Goal: Task Accomplishment & Management: Manage account settings

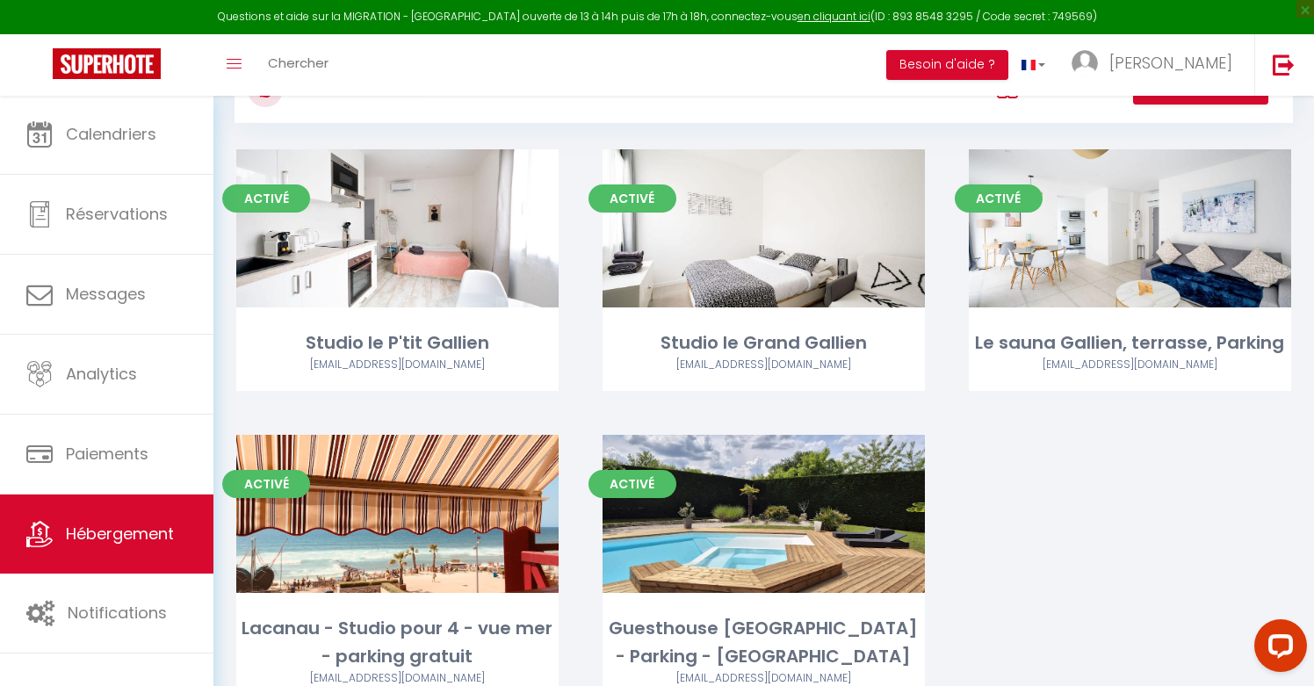
scroll to position [74, 0]
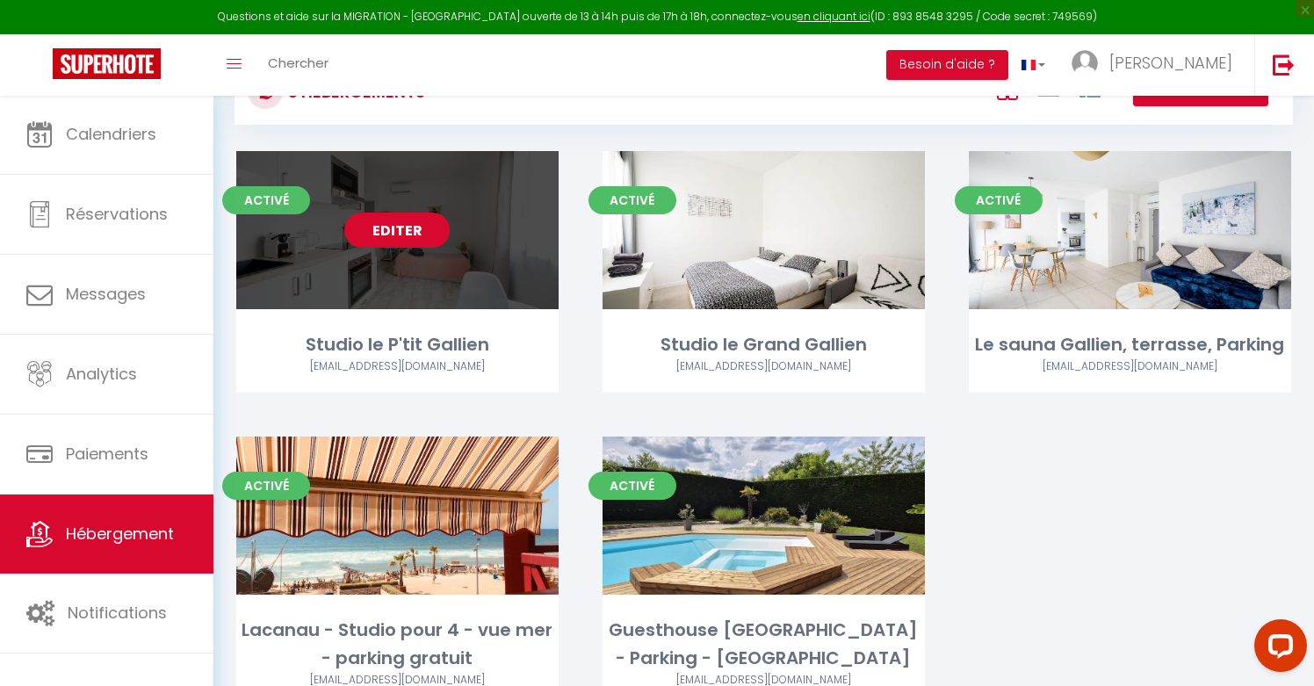
click at [417, 228] on link "Editer" at bounding box center [396, 230] width 105 height 35
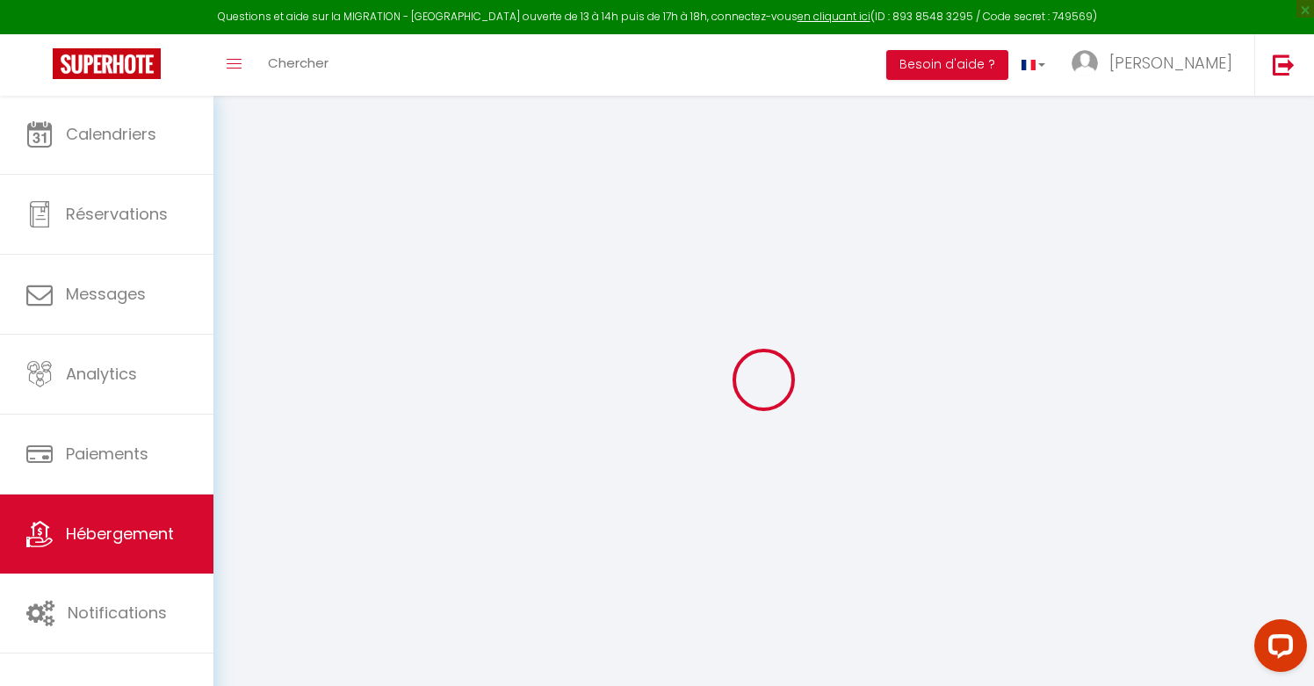
select select "+ 22 %"
select select "+ 30 %"
select select "+ 15 %"
select select
checkbox input "false"
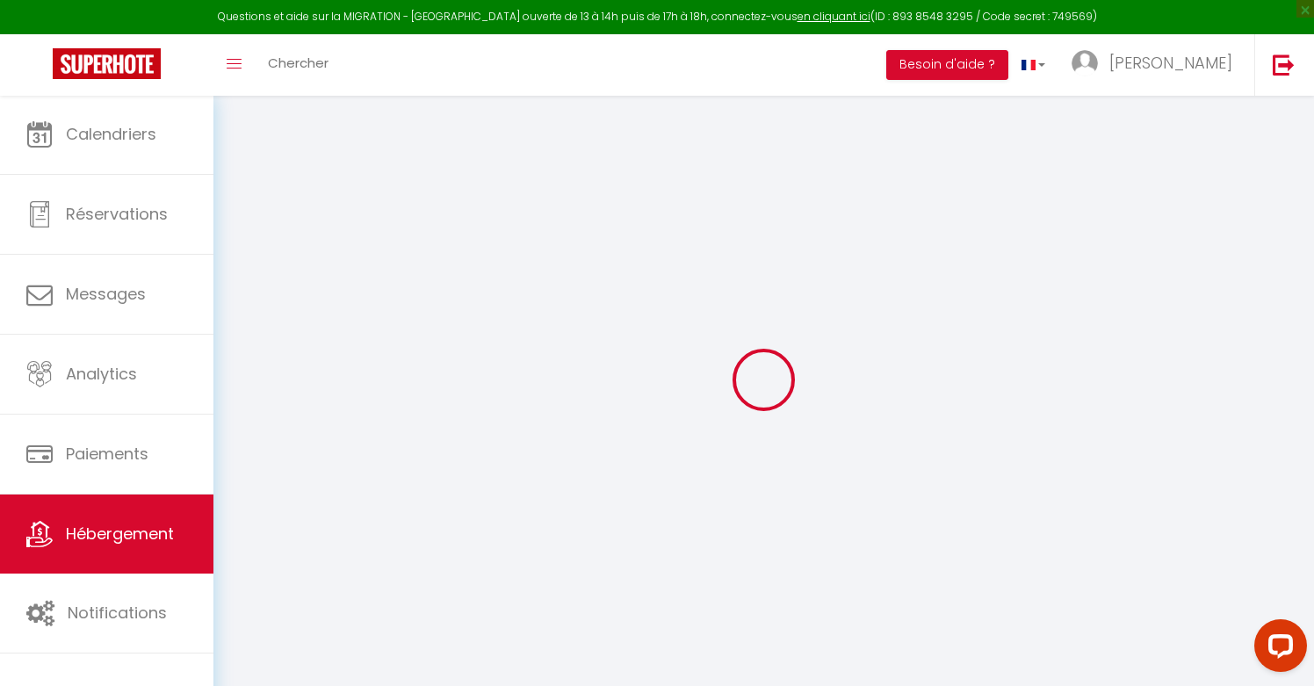
checkbox input "false"
checkbox input "true"
checkbox input "false"
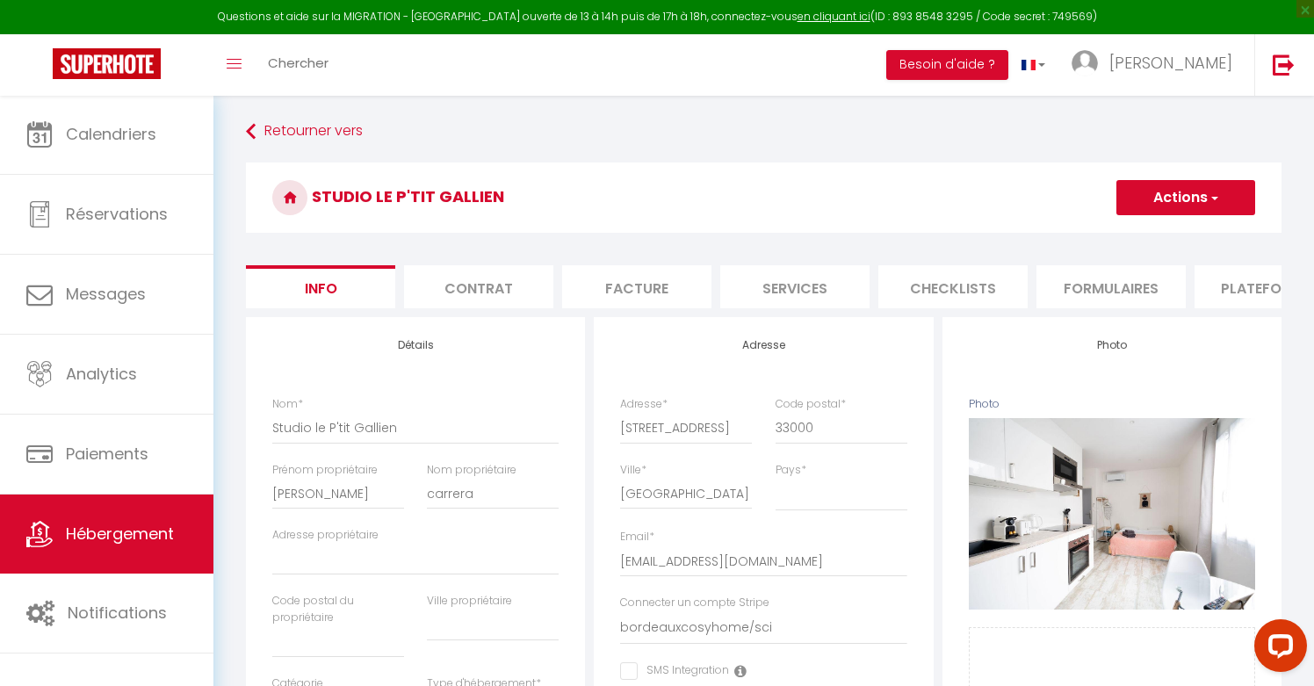
select select
checkbox input "false"
checkbox input "true"
checkbox input "false"
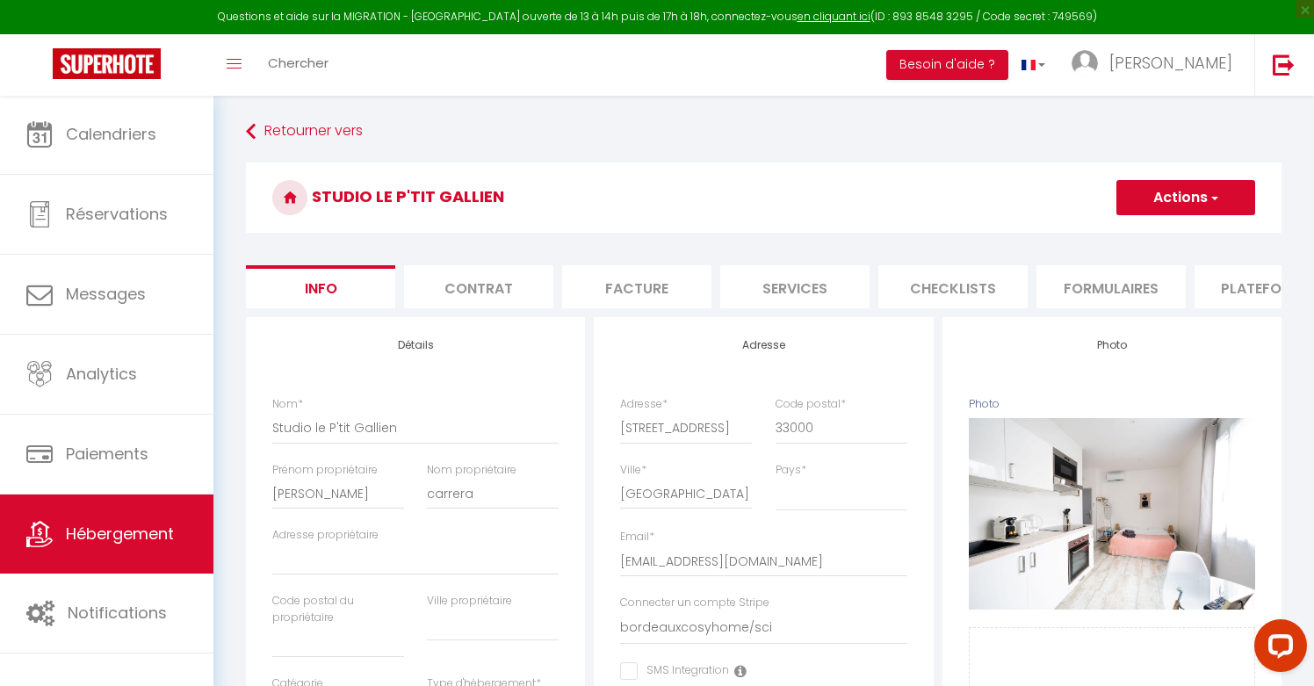
select select "4520-1066583497911274811"
click at [1248, 278] on li "Plateformes" at bounding box center [1269, 286] width 149 height 43
select select "-1"
select select "well_reviewed_guests"
select select "EUR"
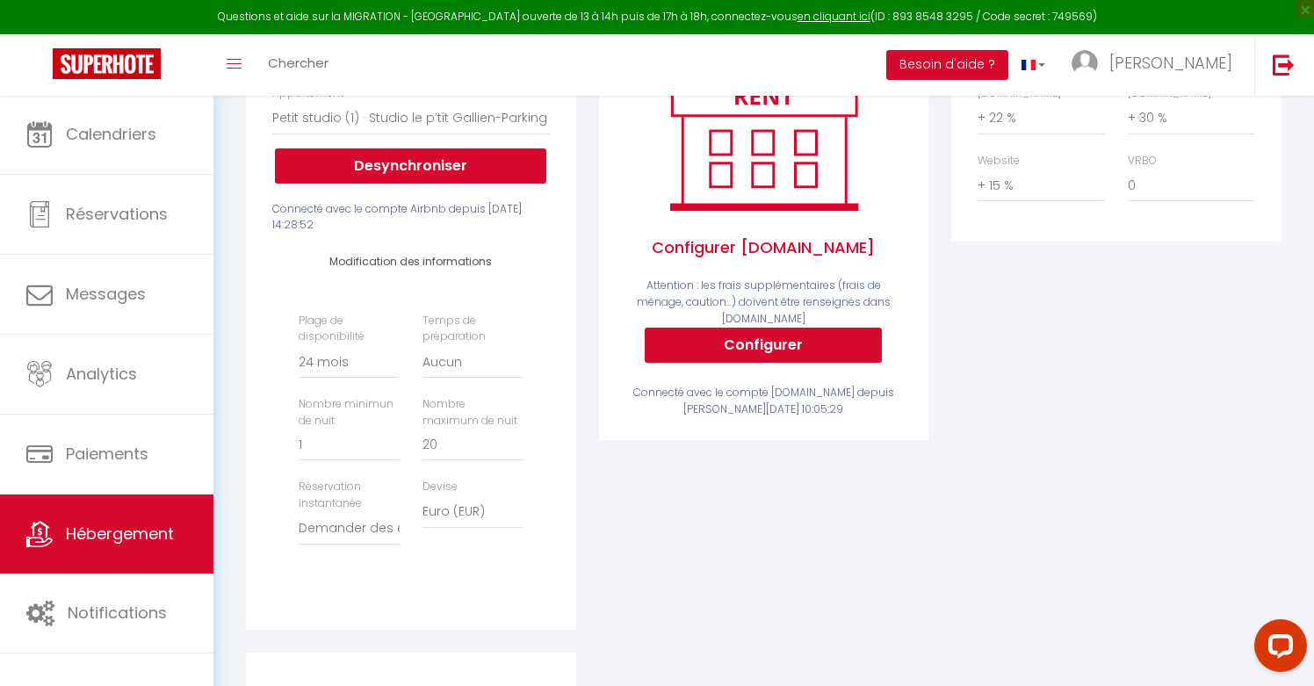
scroll to position [335, 0]
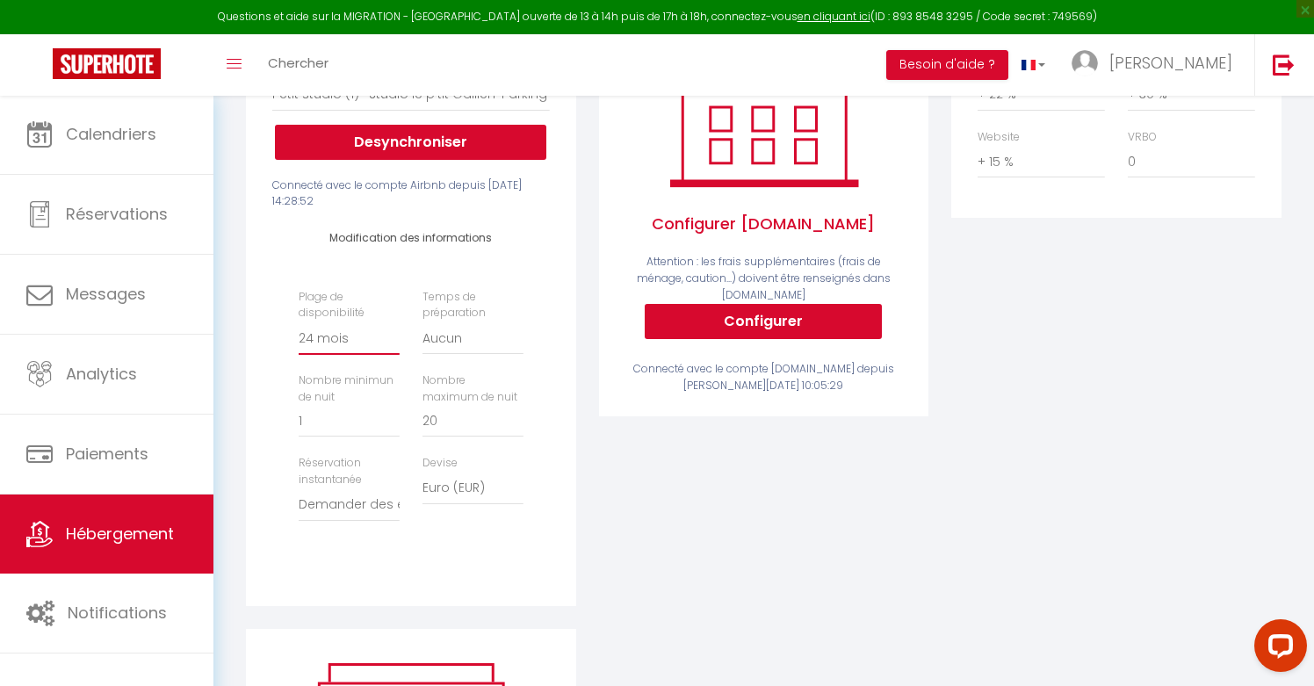
click at [314, 330] on select "Date indisponible par [PERSON_NAME] 1 mois 3 mois 6 mois 9 mois 12 mois 24 mois" at bounding box center [349, 338] width 101 height 33
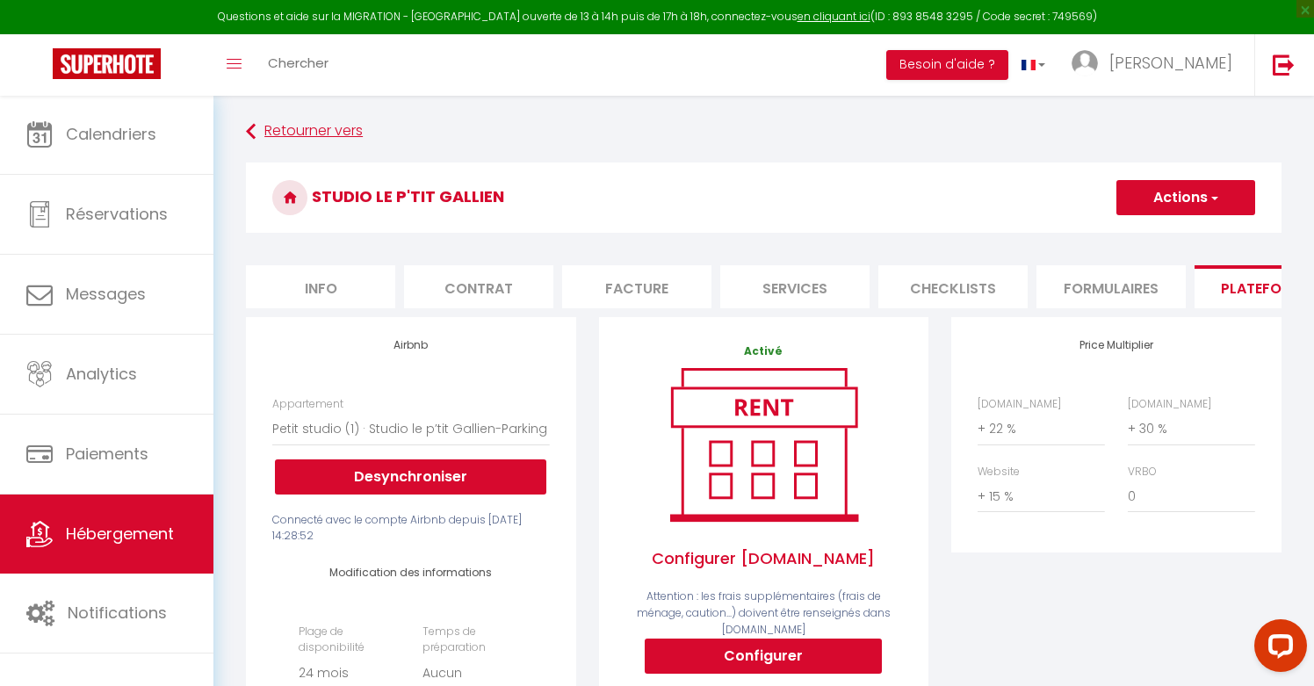
scroll to position [0, 0]
click at [338, 126] on link "Retourner vers" at bounding box center [764, 132] width 1036 height 32
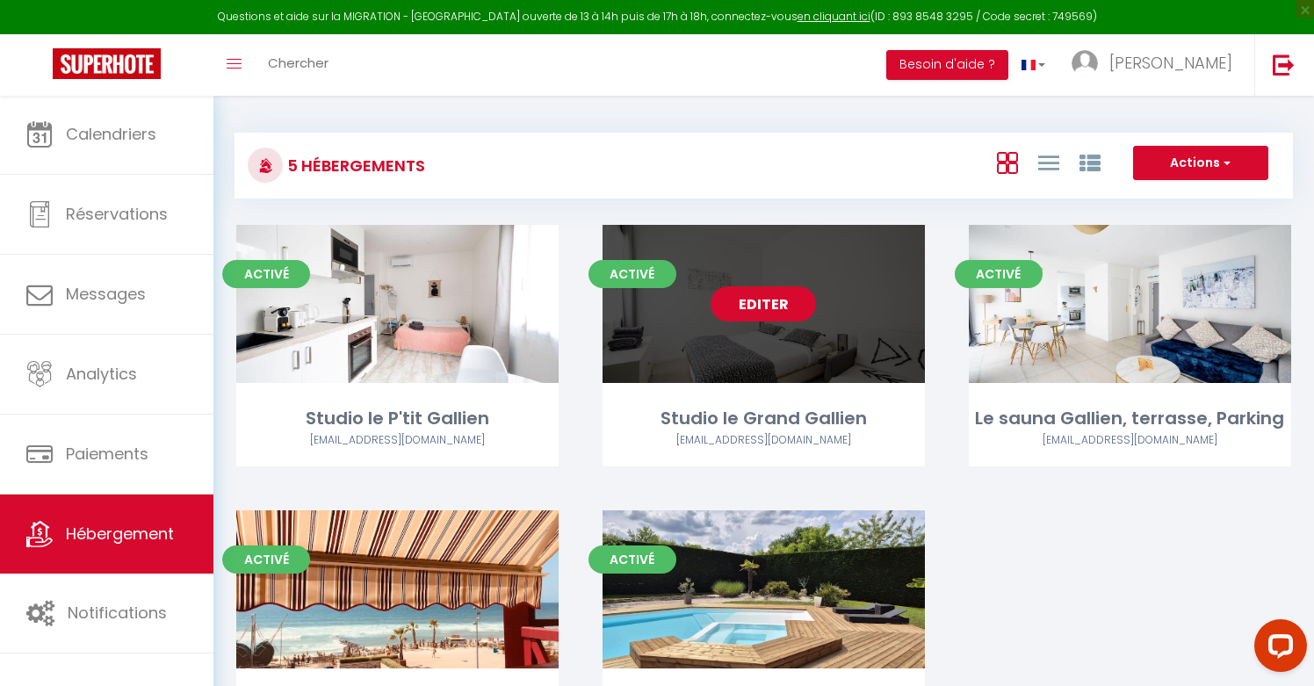
click at [782, 299] on link "Editer" at bounding box center [763, 303] width 105 height 35
select select "3"
select select "2"
select select "1"
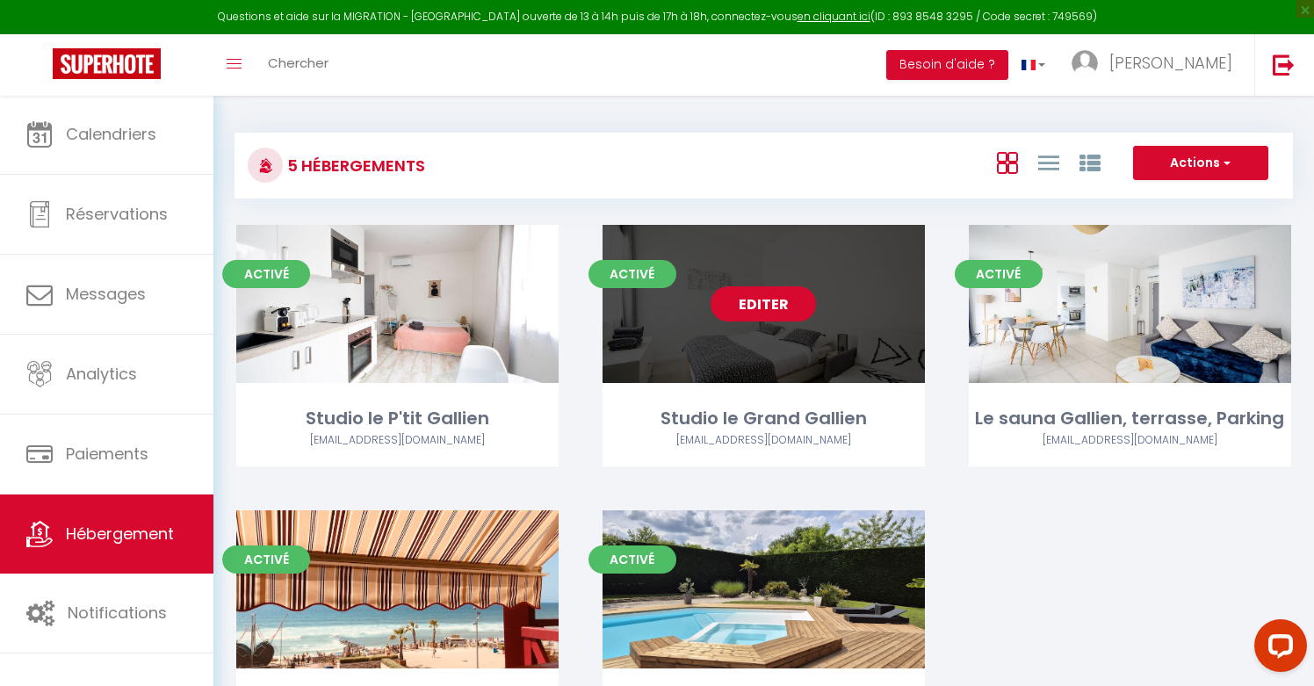
select select "28"
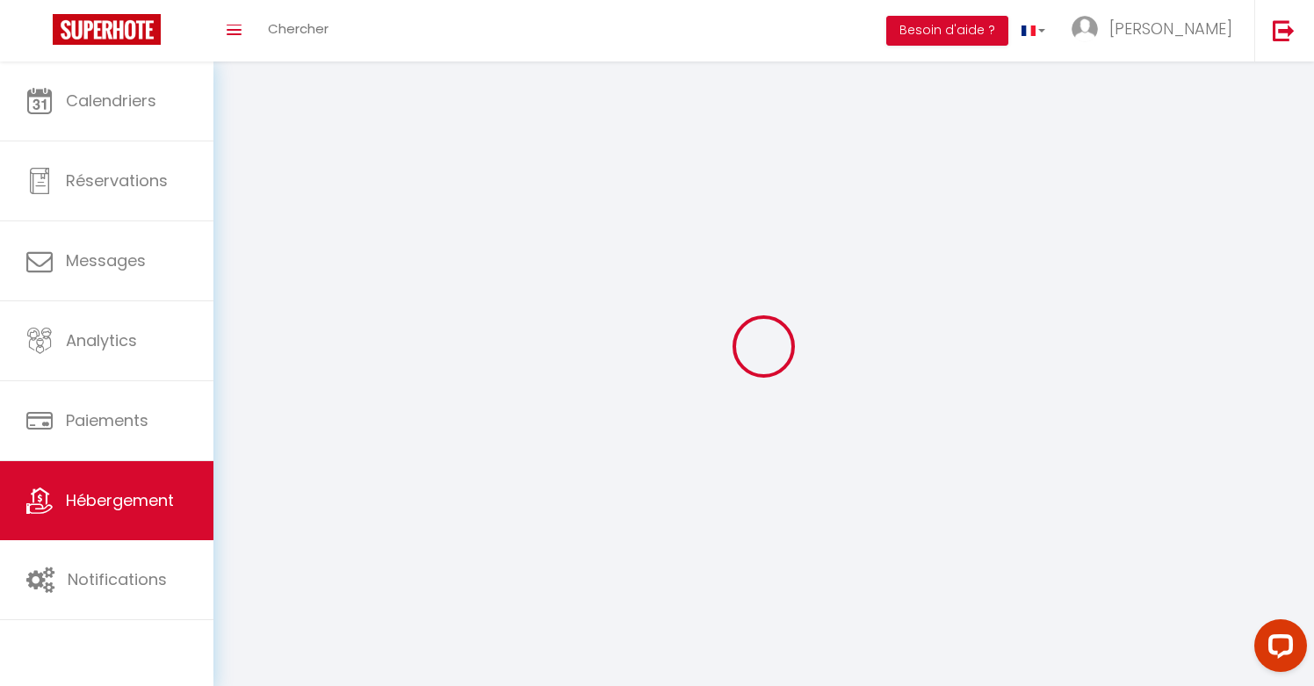
select select
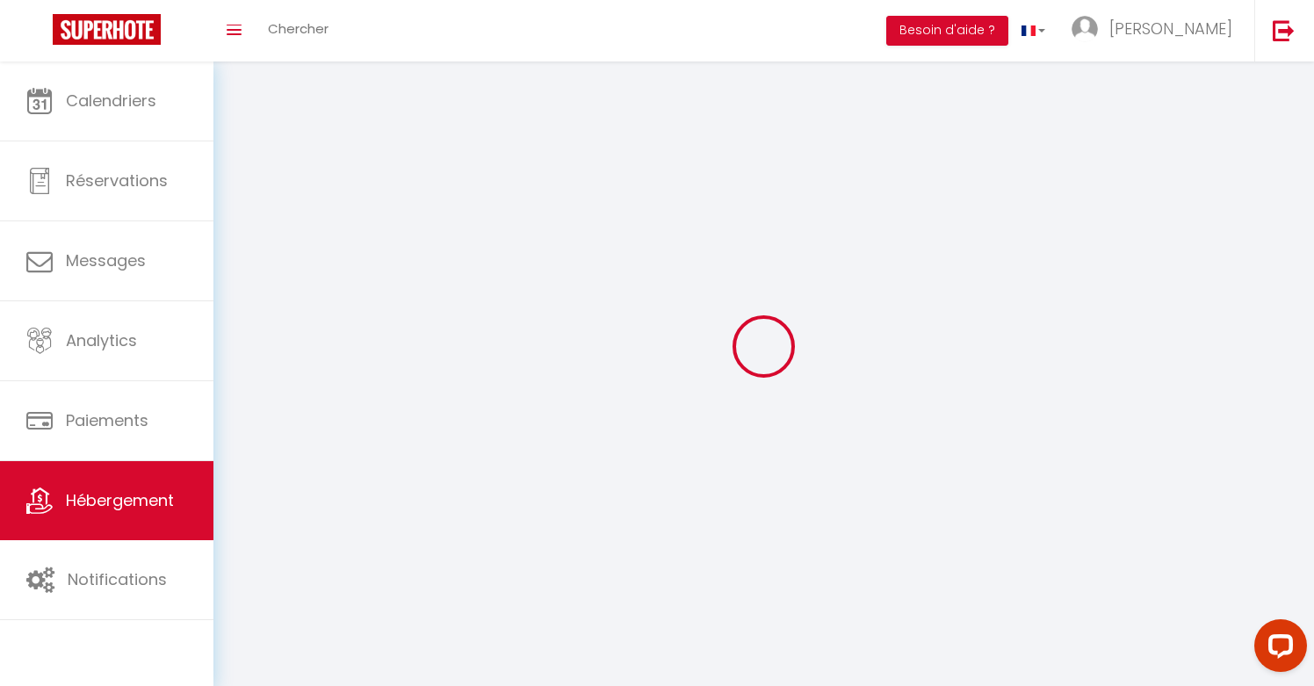
select select
checkbox input "false"
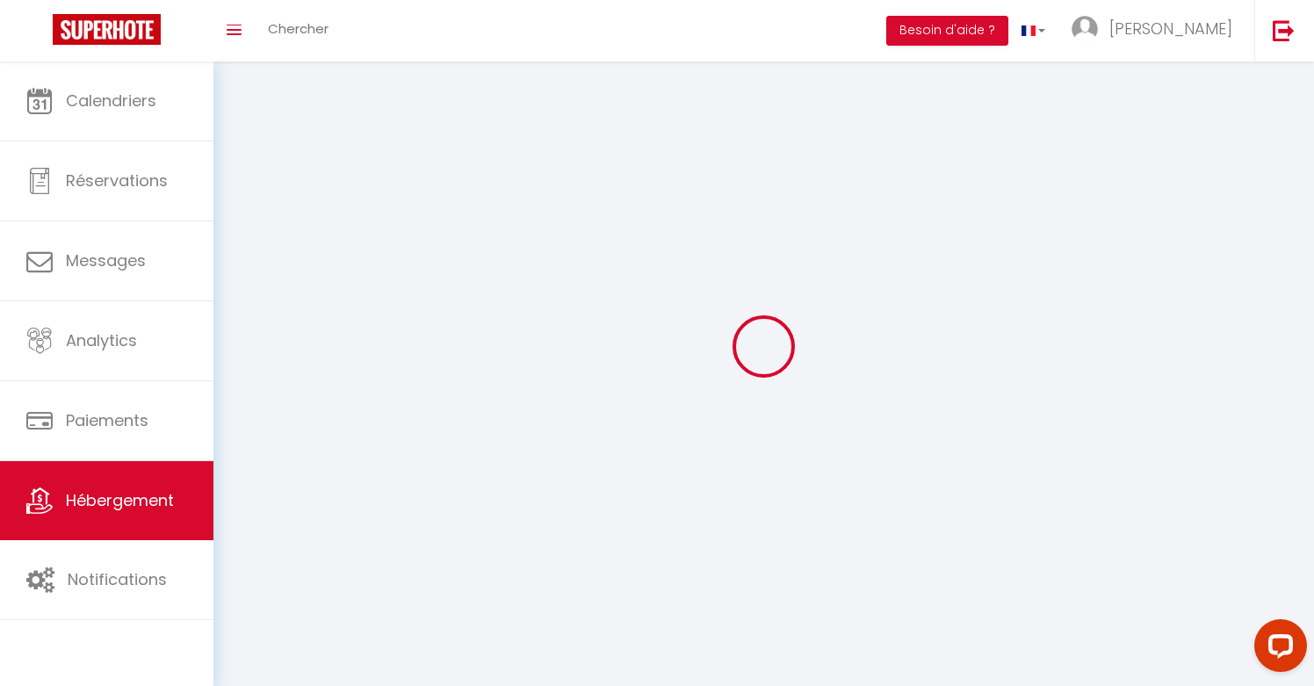
select select
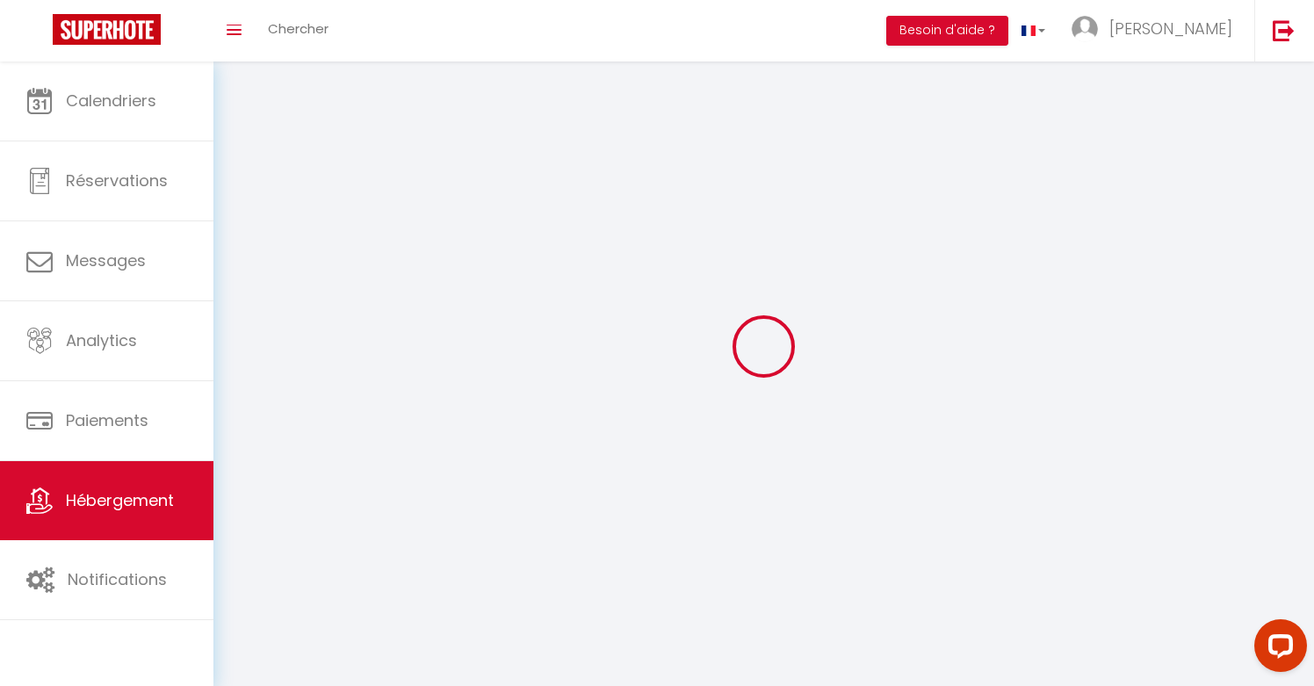
select select
checkbox input "false"
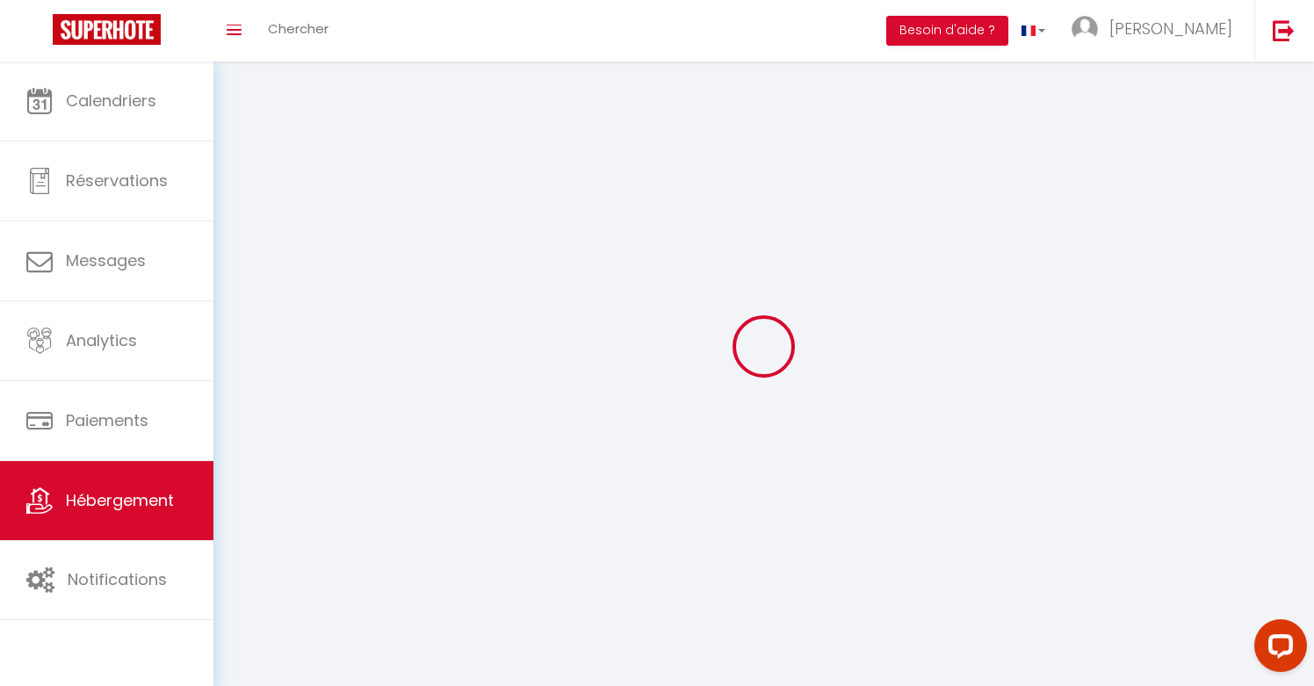
checkbox input "false"
select select
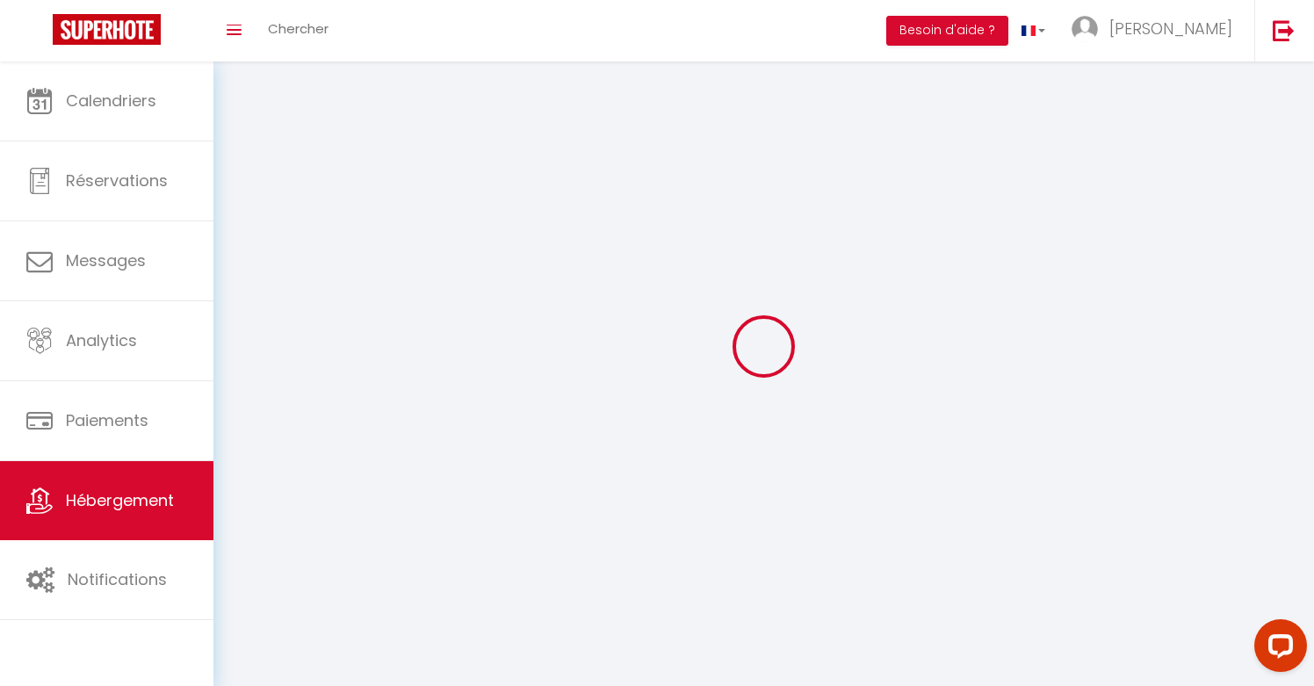
select select
checkbox input "false"
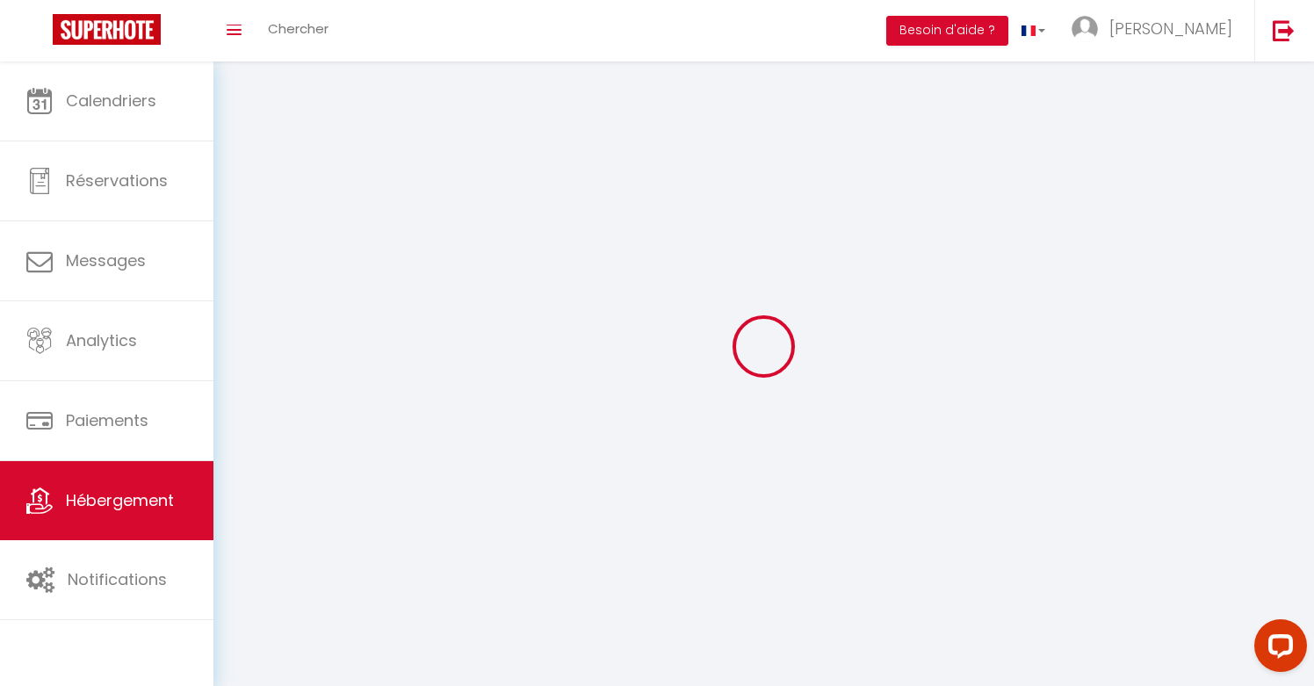
checkbox input "false"
select select
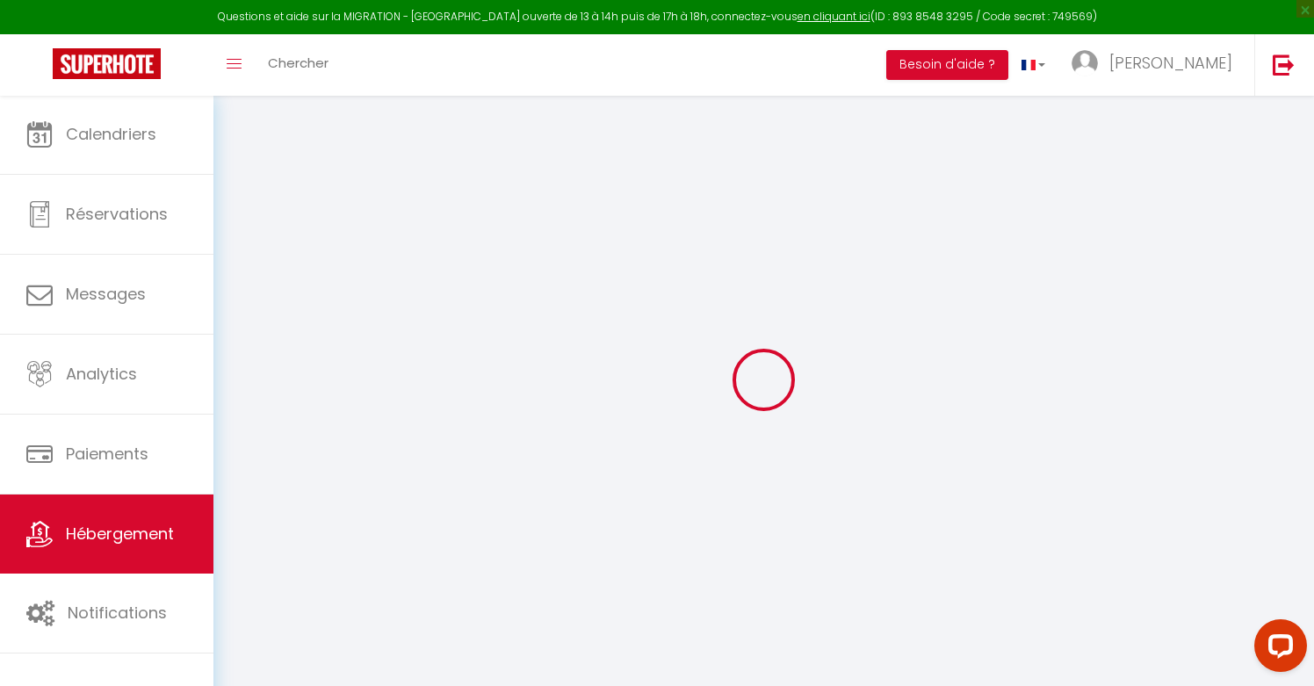
select select
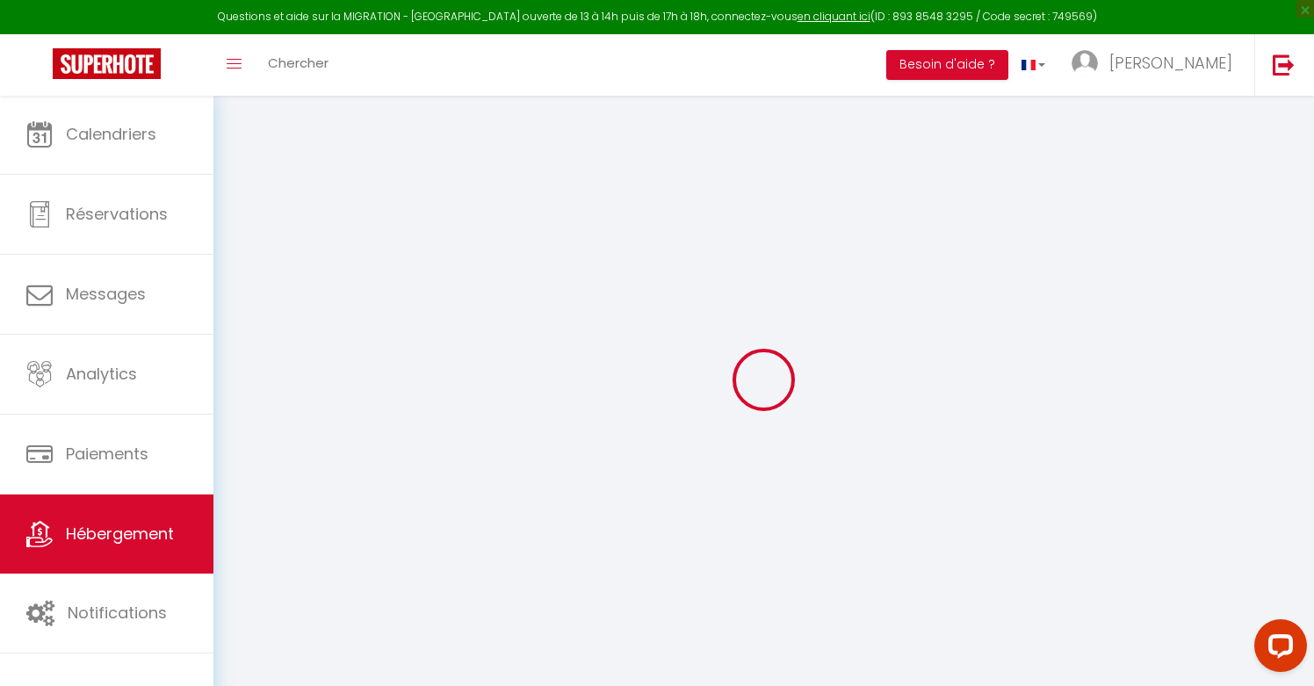
select select
checkbox input "false"
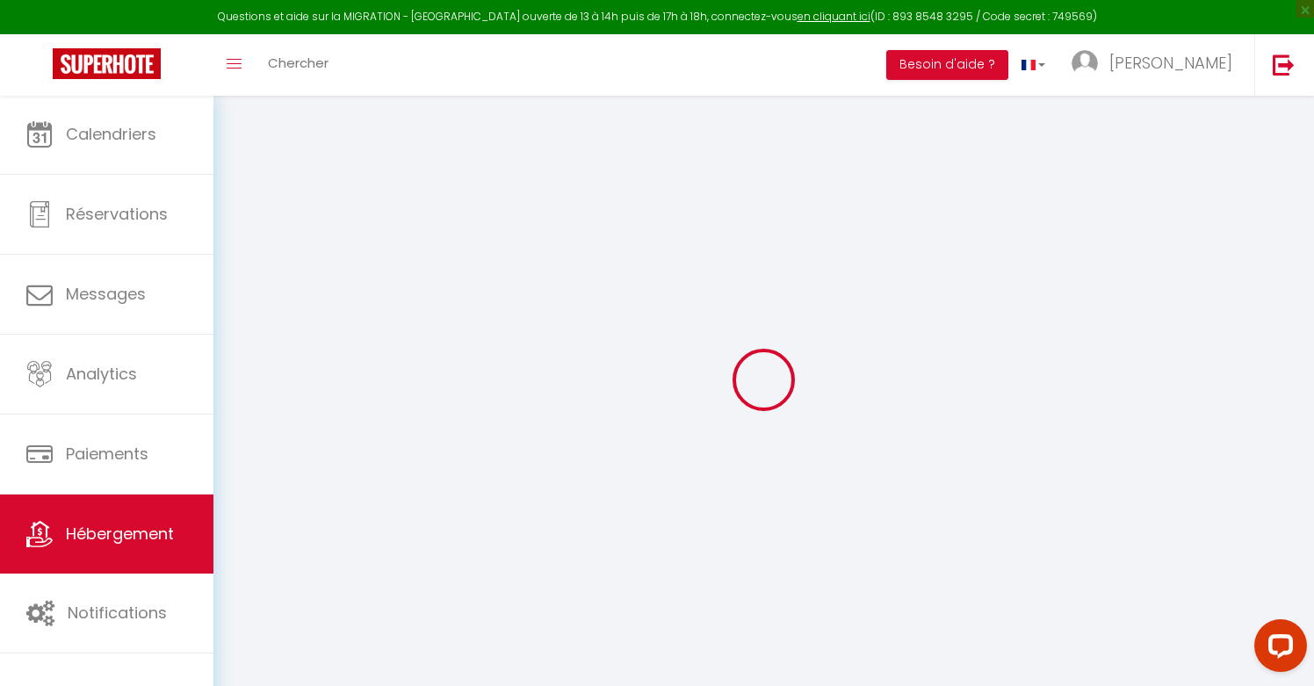
select select
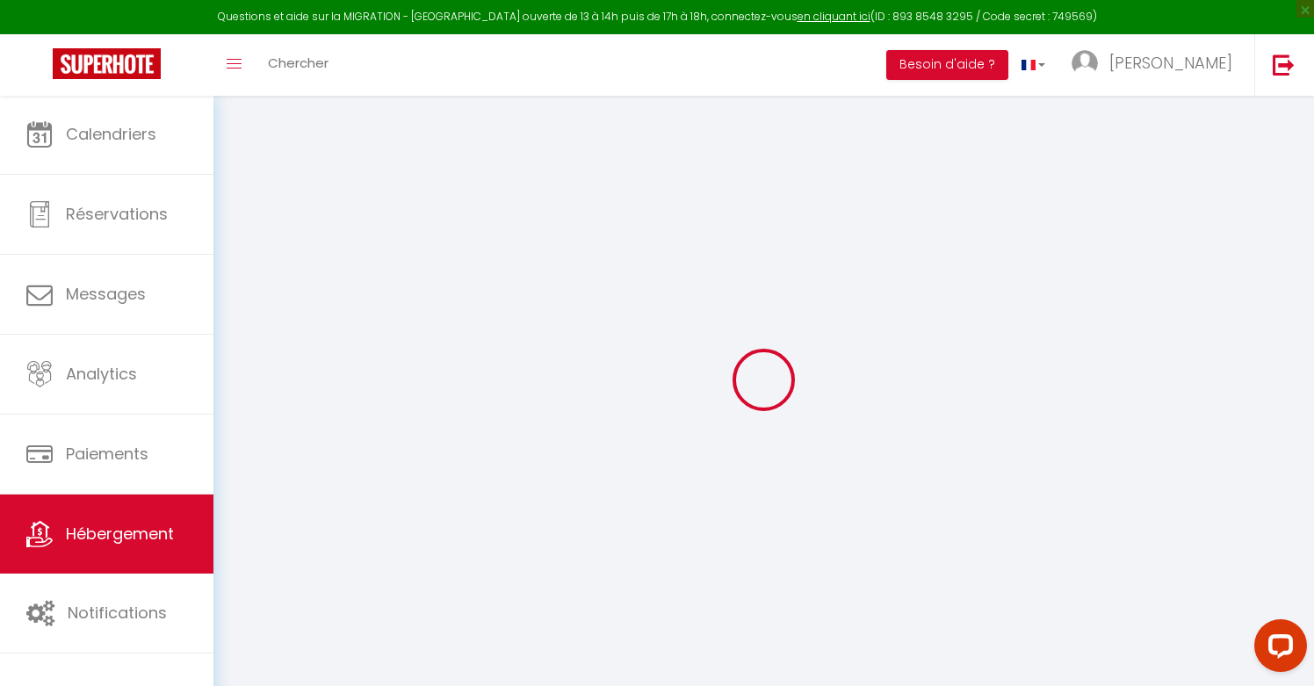
select select
checkbox input "false"
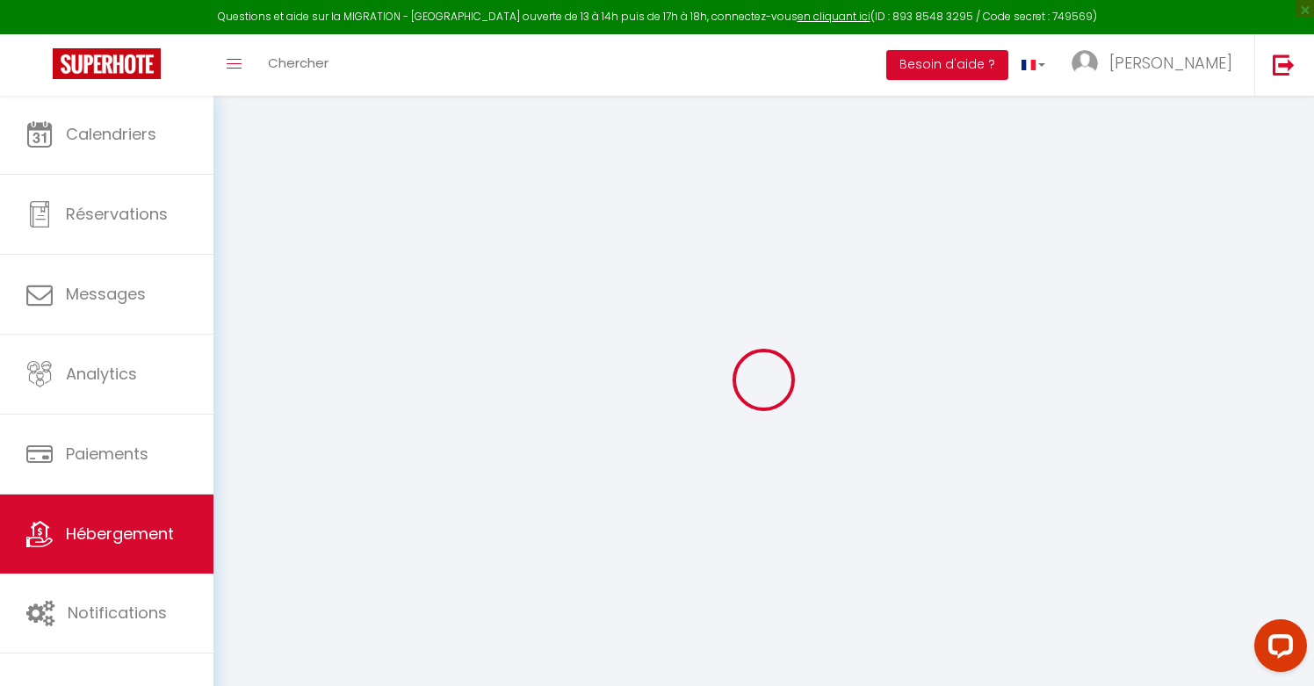
checkbox input "false"
select select
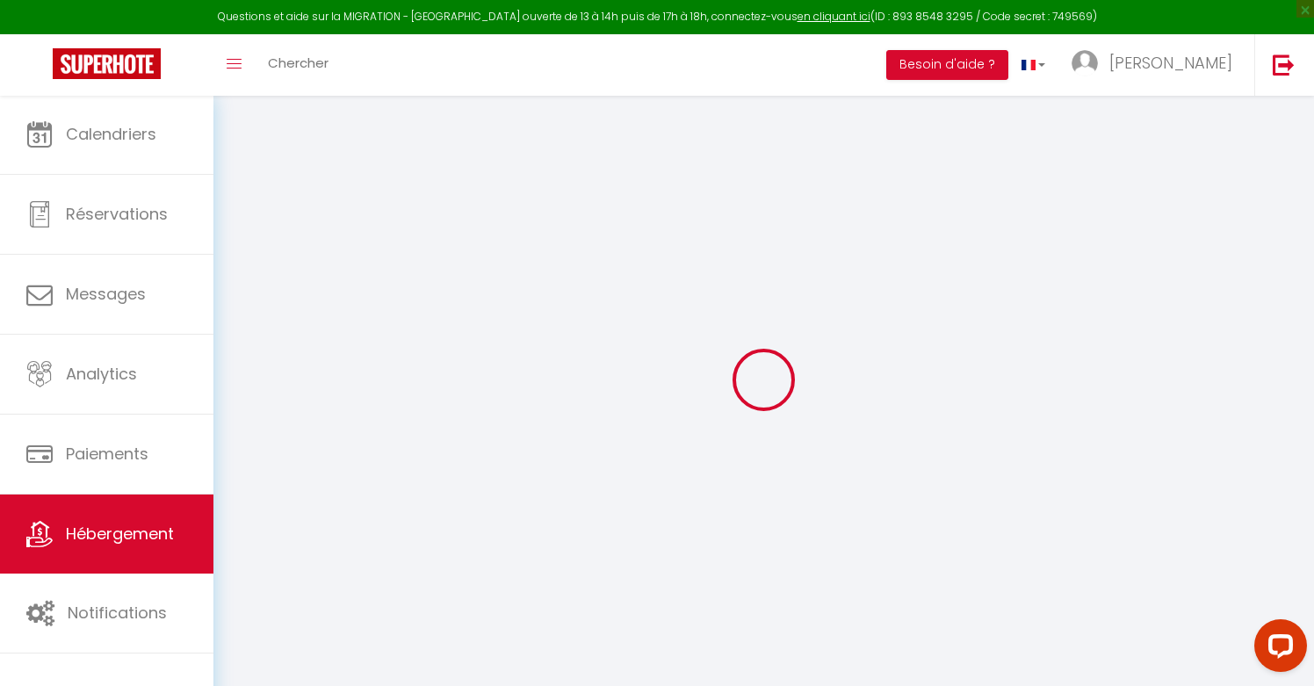
select select
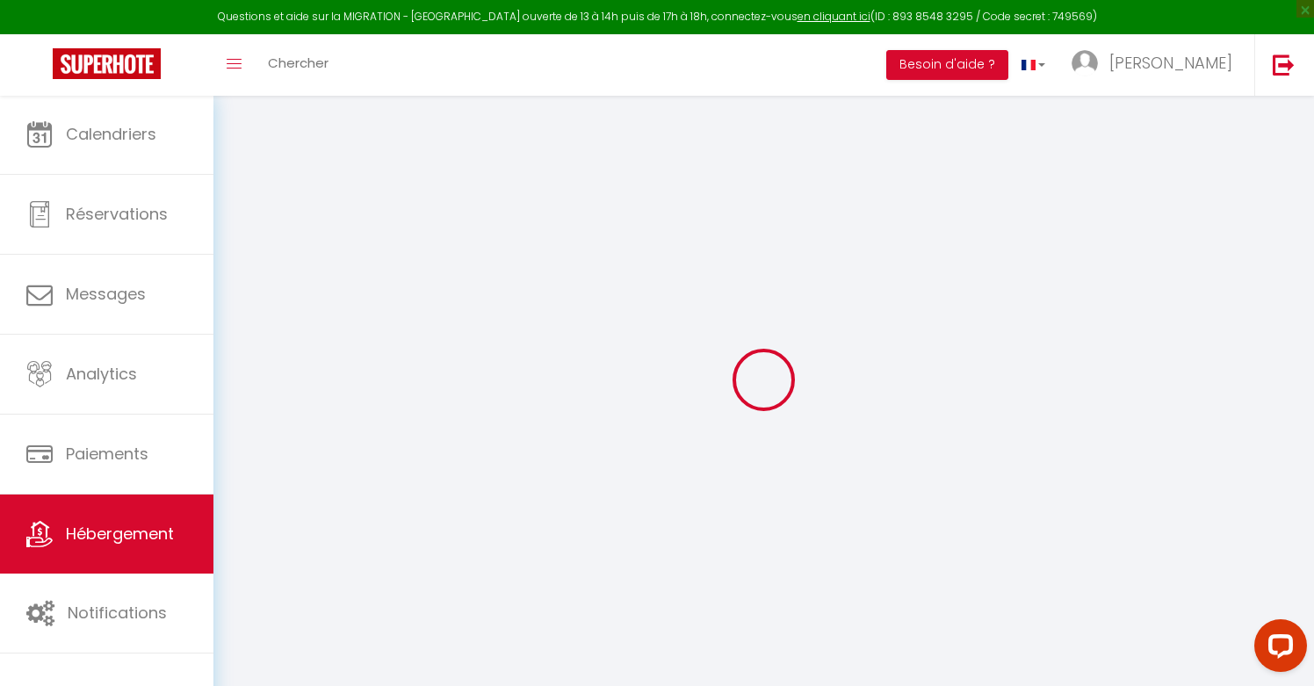
checkbox input "false"
select select
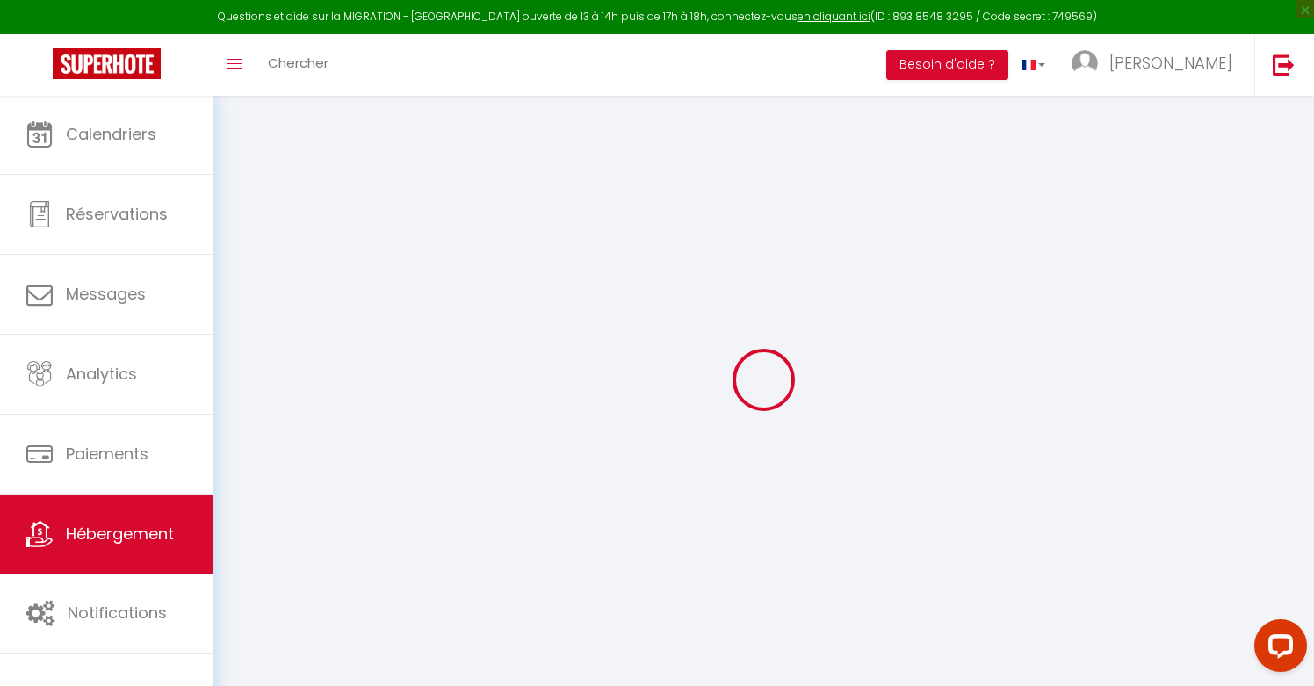
select select
type input "Studio le Grand Gallien"
type input "[PERSON_NAME]"
select select "0"
type input "80"
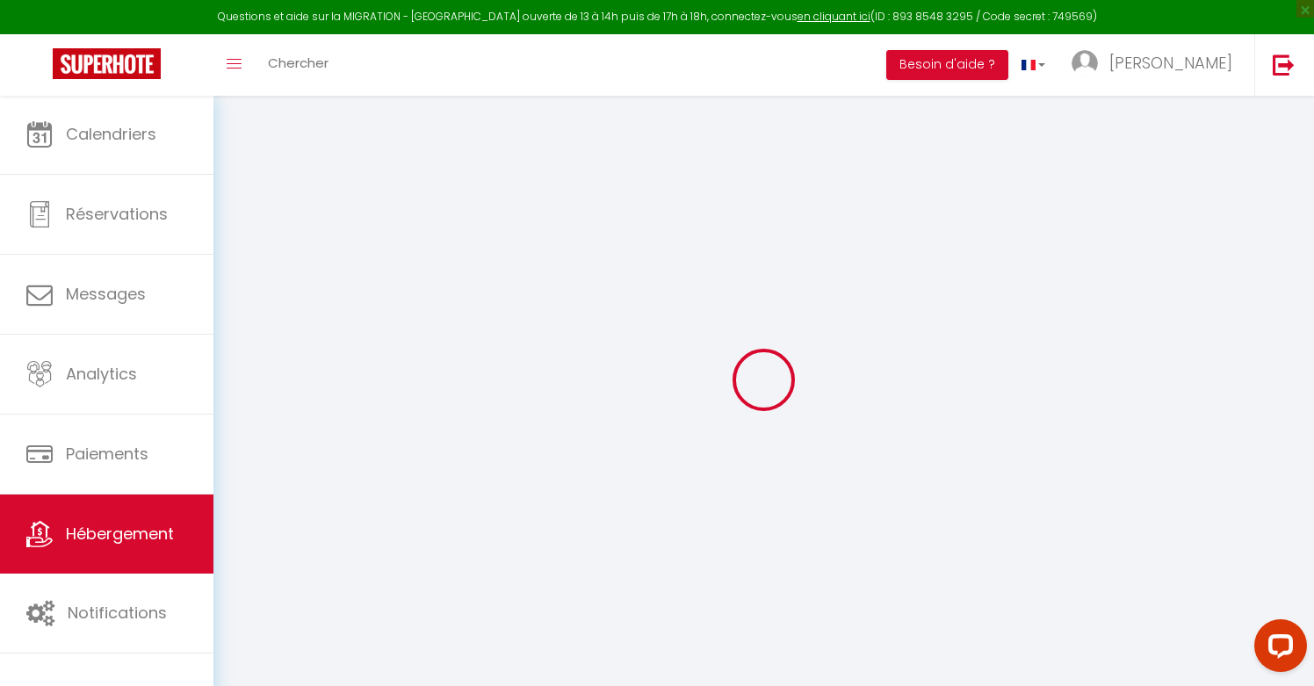
type input "10"
type input "50"
type input "7.2"
type input "6.62"
type input "200"
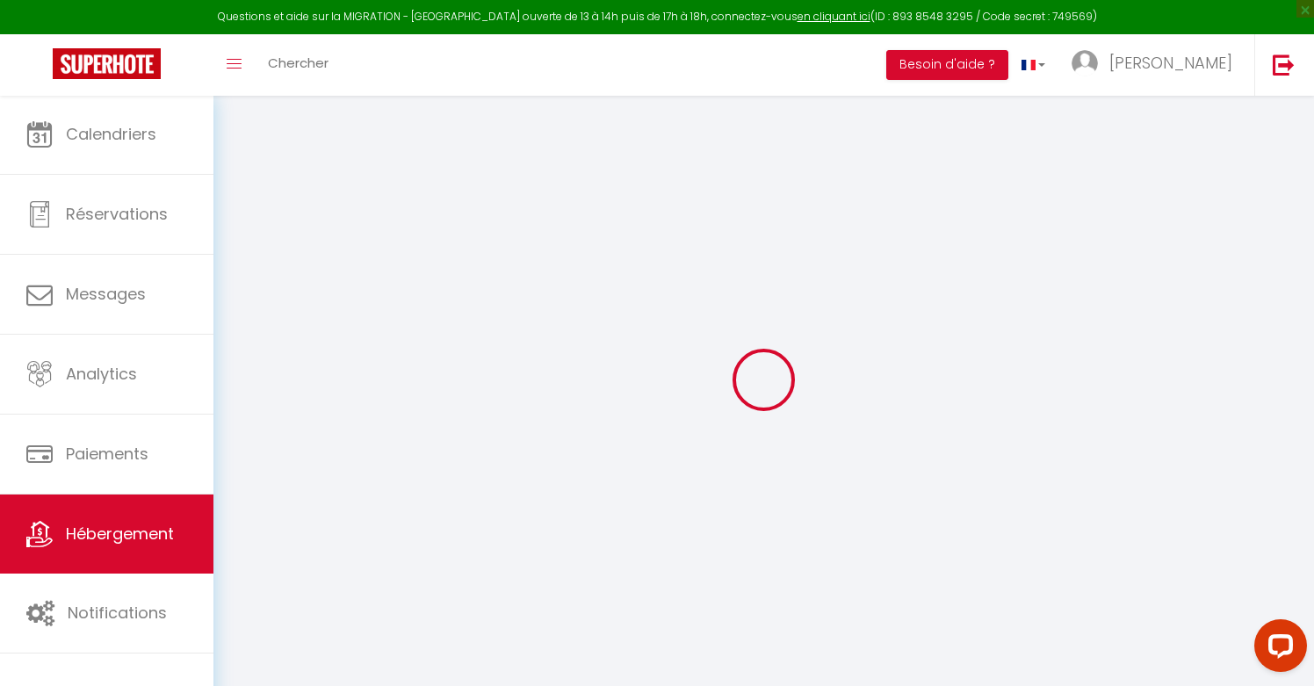
select select
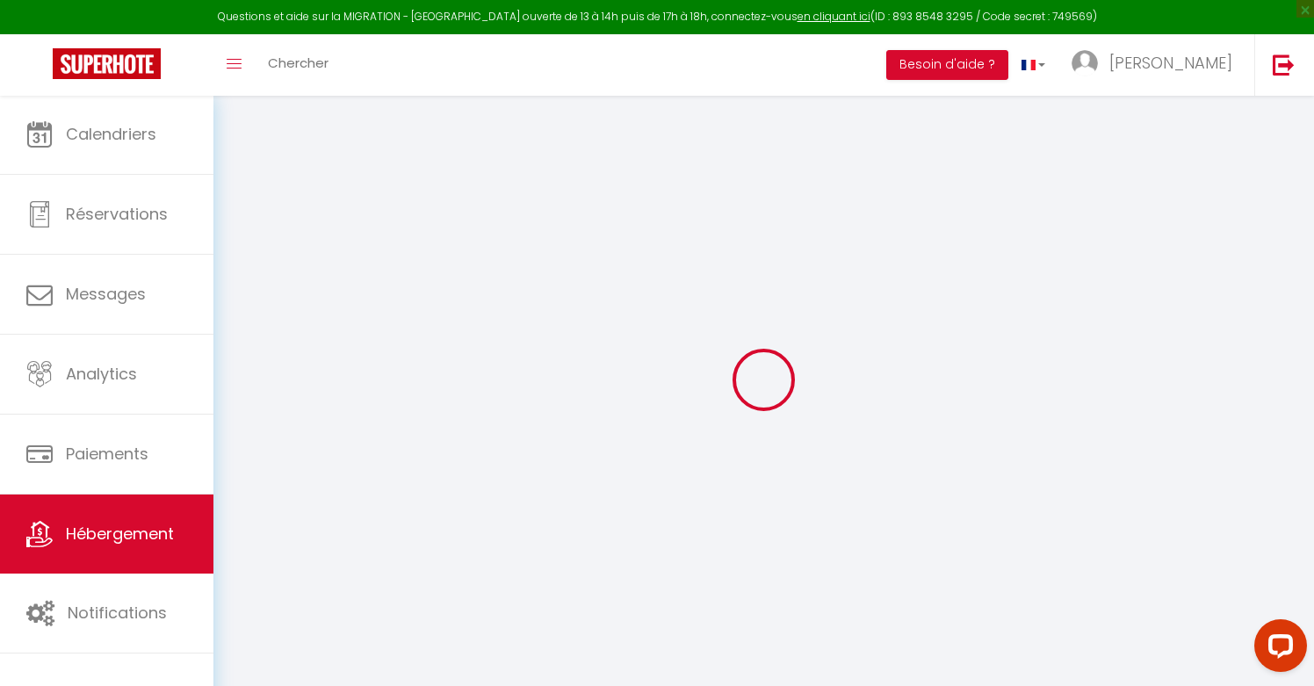
select select
type input "[STREET_ADDRESS]"
type input "33000"
type input "[GEOGRAPHIC_DATA]"
type input "[EMAIL_ADDRESS][DOMAIN_NAME]"
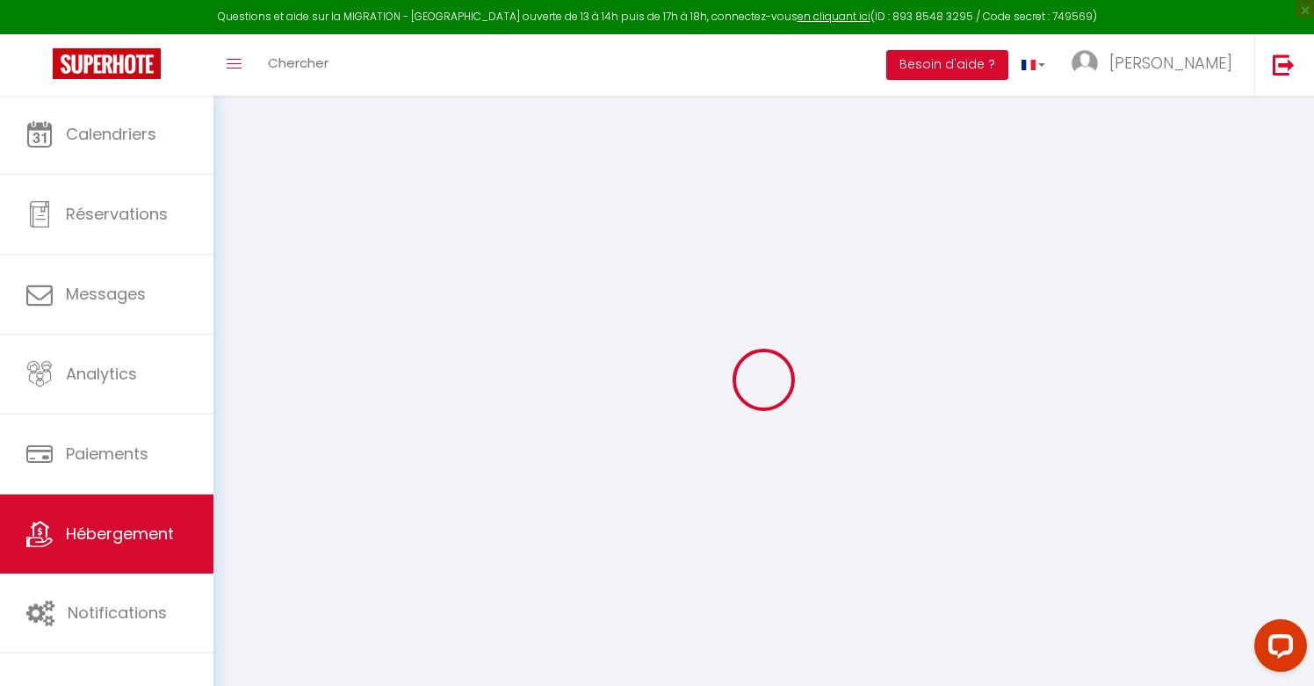
select select "14937"
checkbox input "false"
checkbox input "true"
checkbox input "false"
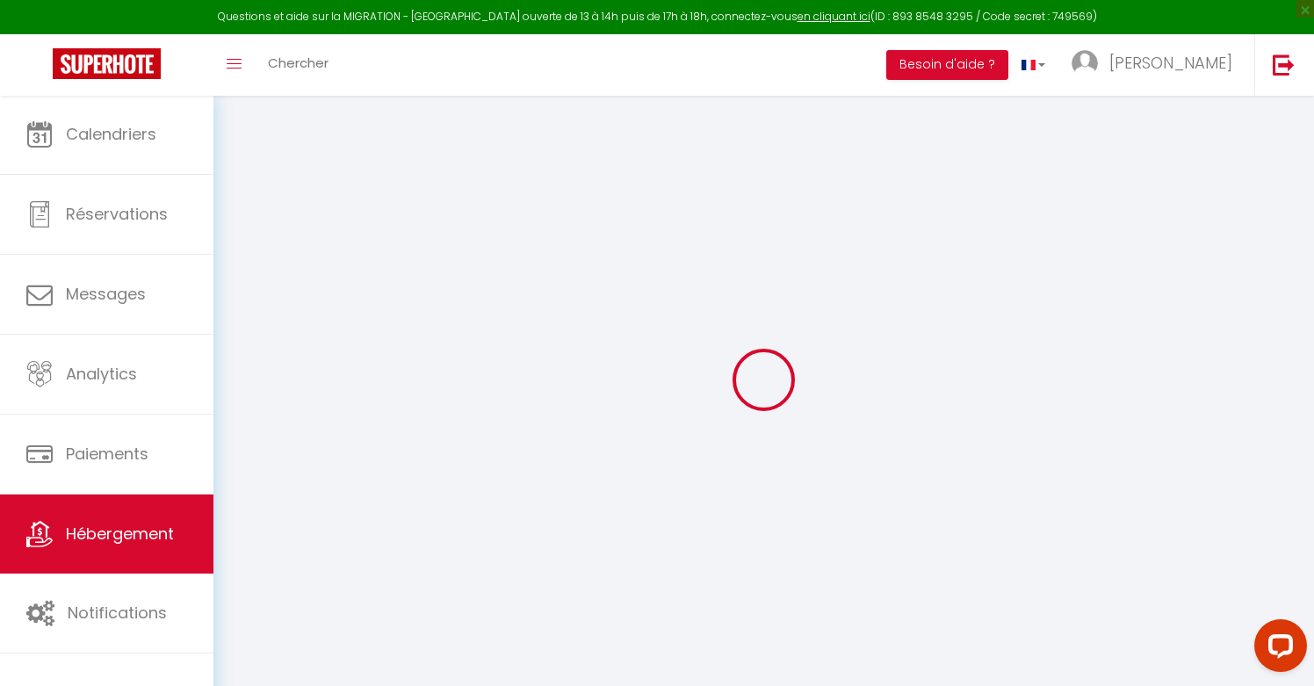
radio input "true"
type input "0"
type input "40"
type input "0"
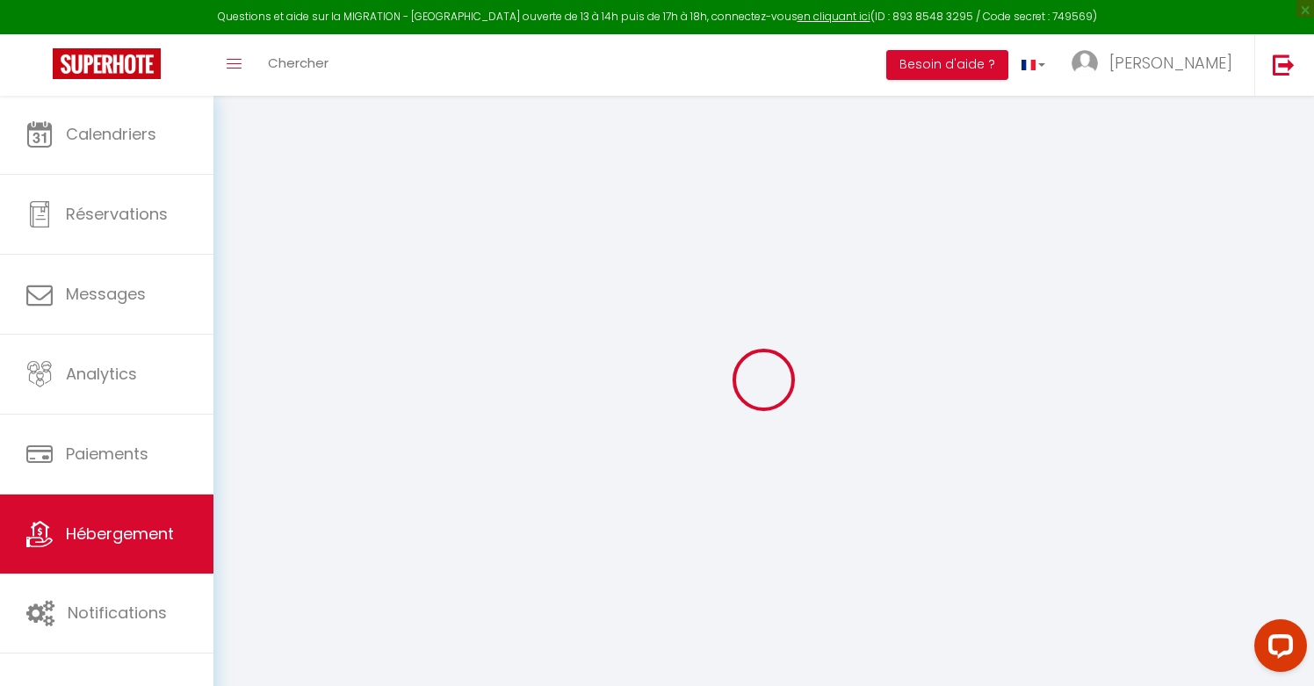
type input "0"
select select "+ 30 %"
select select "+ 15 %"
select select
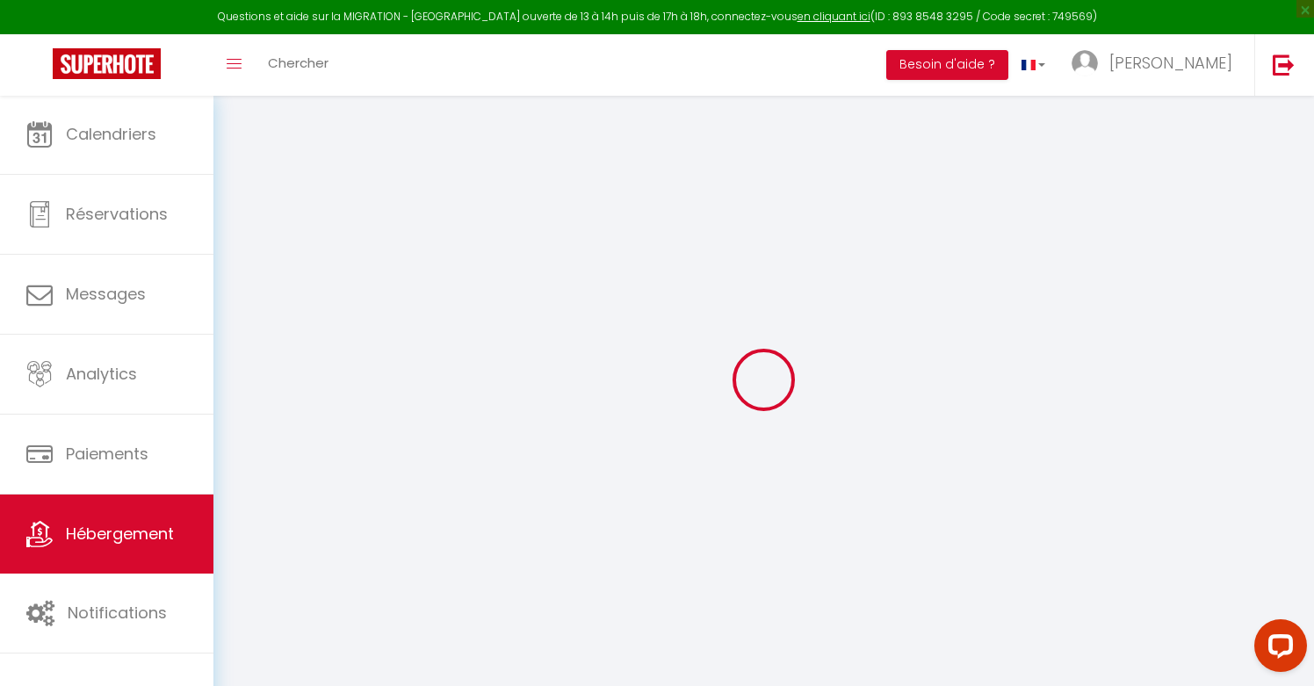
checkbox input "false"
checkbox input "true"
checkbox input "false"
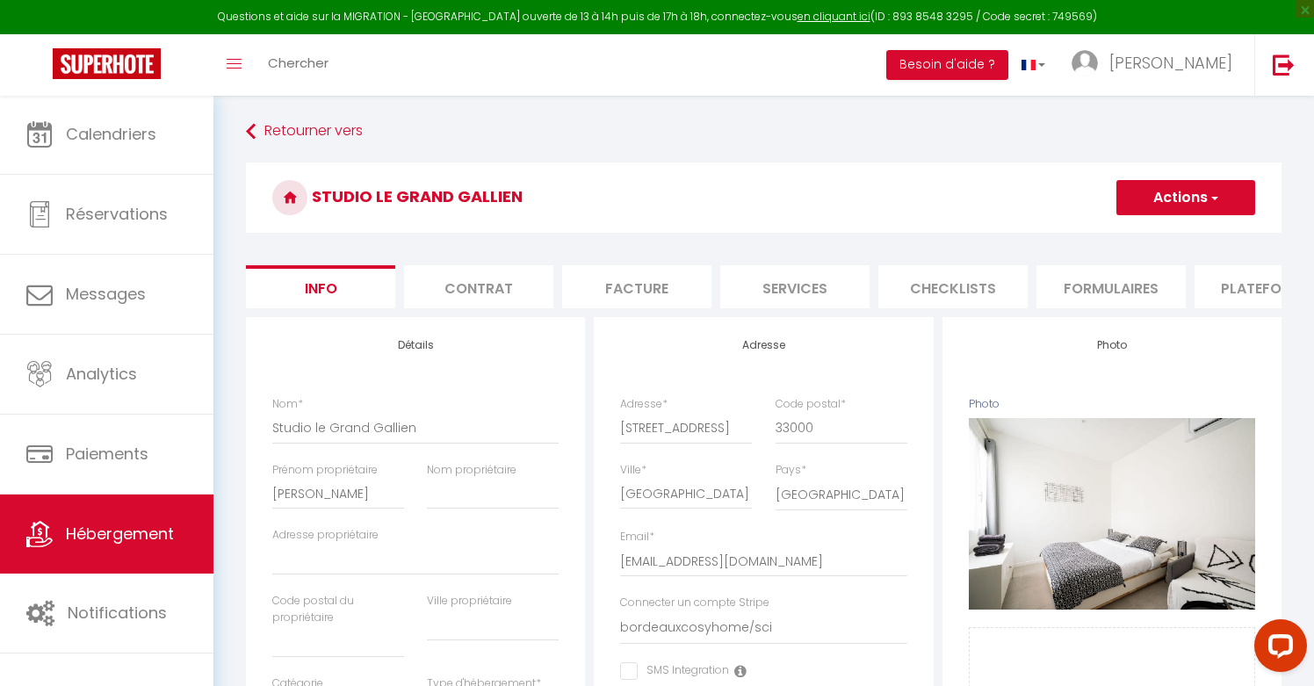
select select "4520-1075289493655154791"
select select
checkbox input "false"
checkbox input "true"
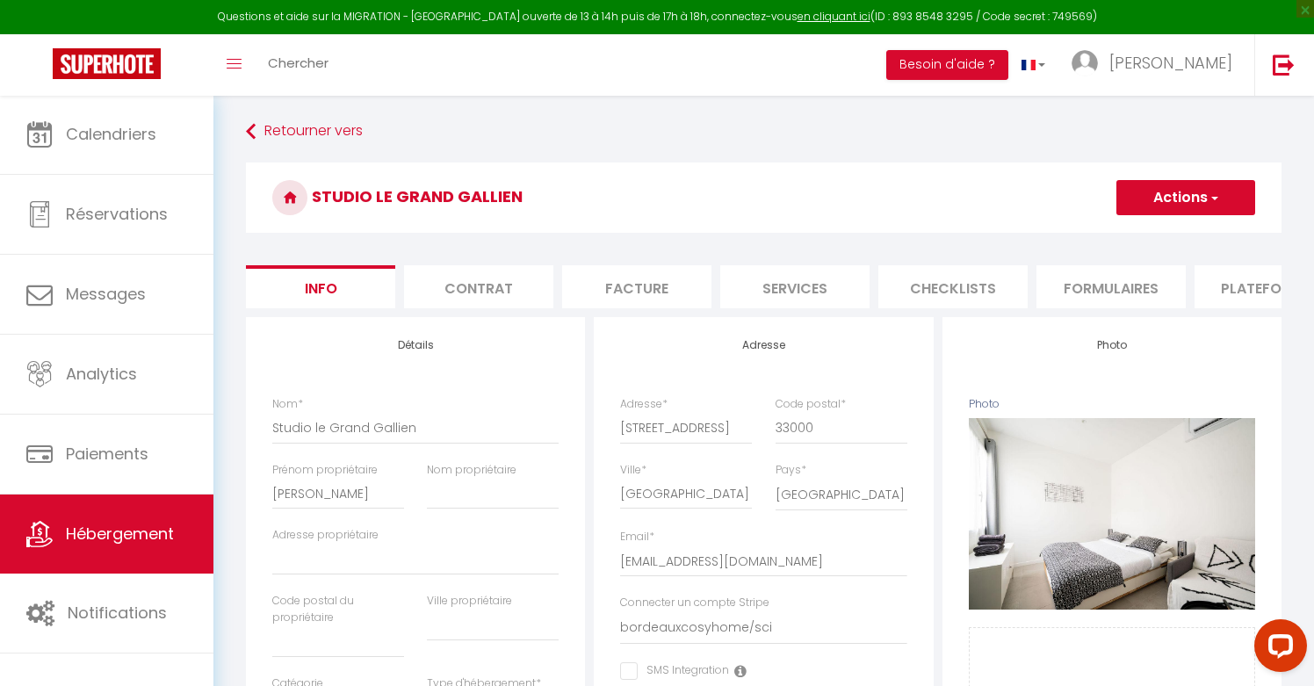
checkbox input "false"
click at [1254, 289] on li "Plateformes" at bounding box center [1269, 286] width 149 height 43
select select "-1"
select select "EUR"
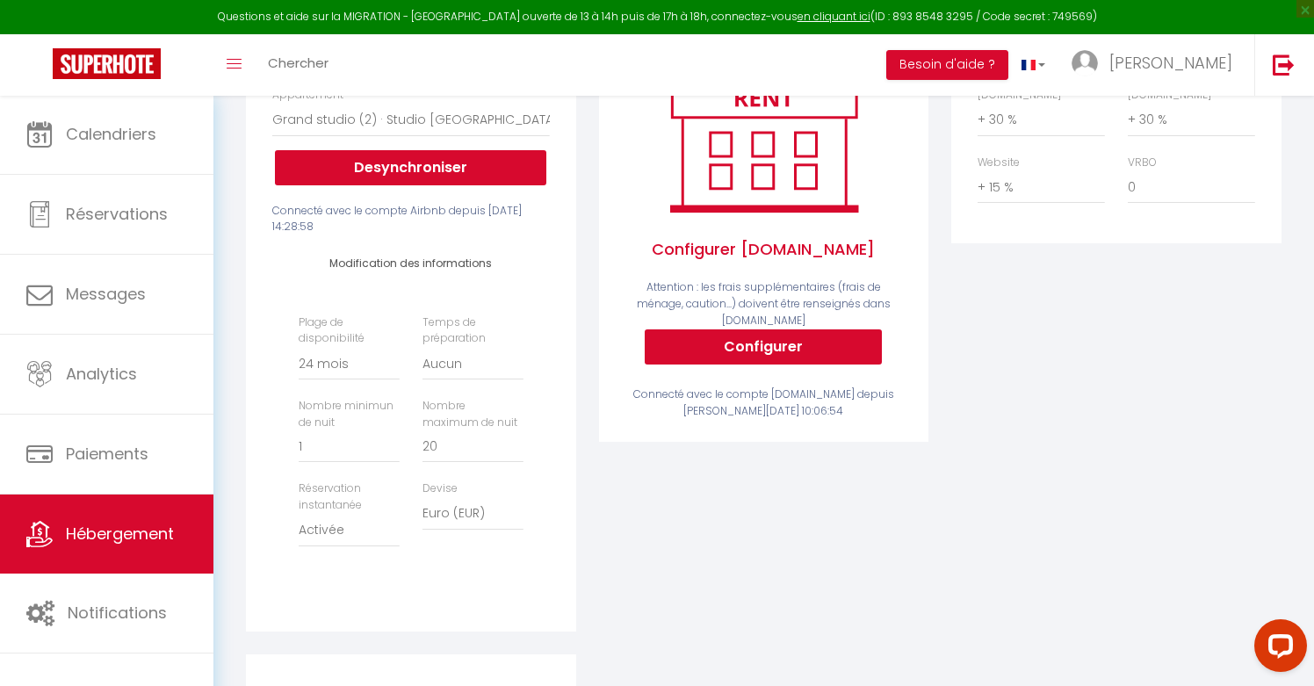
scroll to position [306, 0]
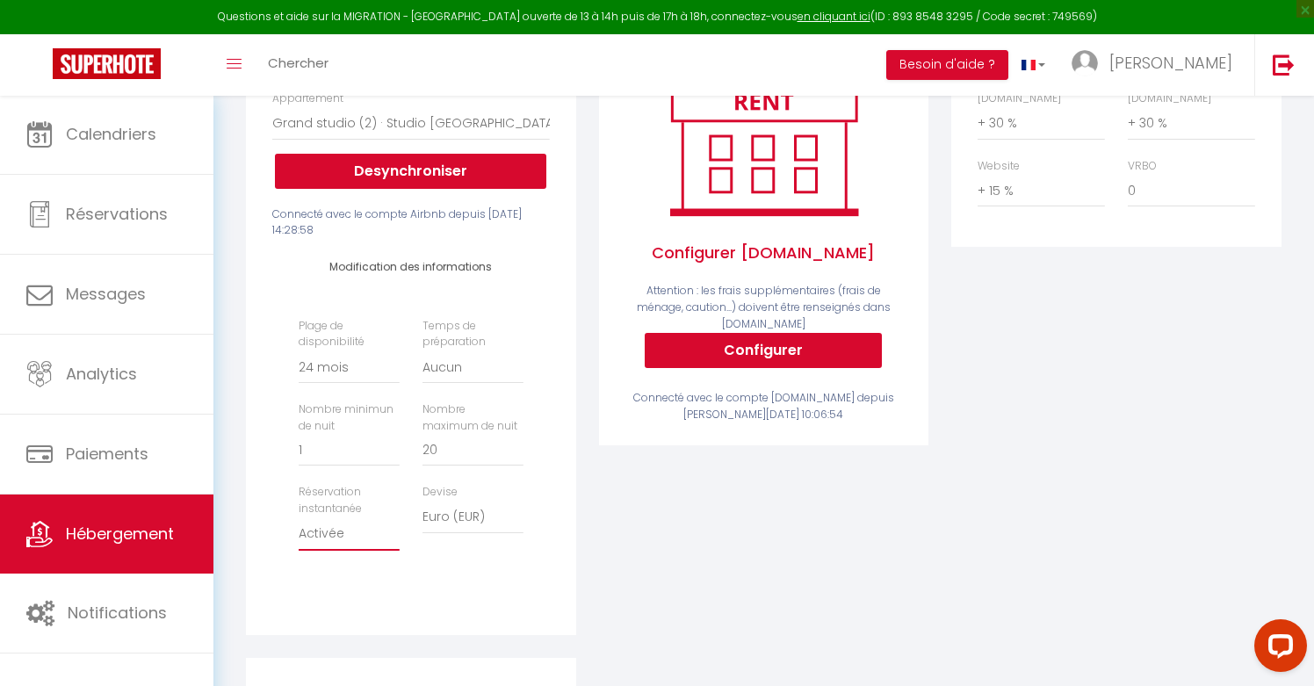
click at [336, 527] on select "Activée Demander des évaluations positives" at bounding box center [349, 533] width 101 height 33
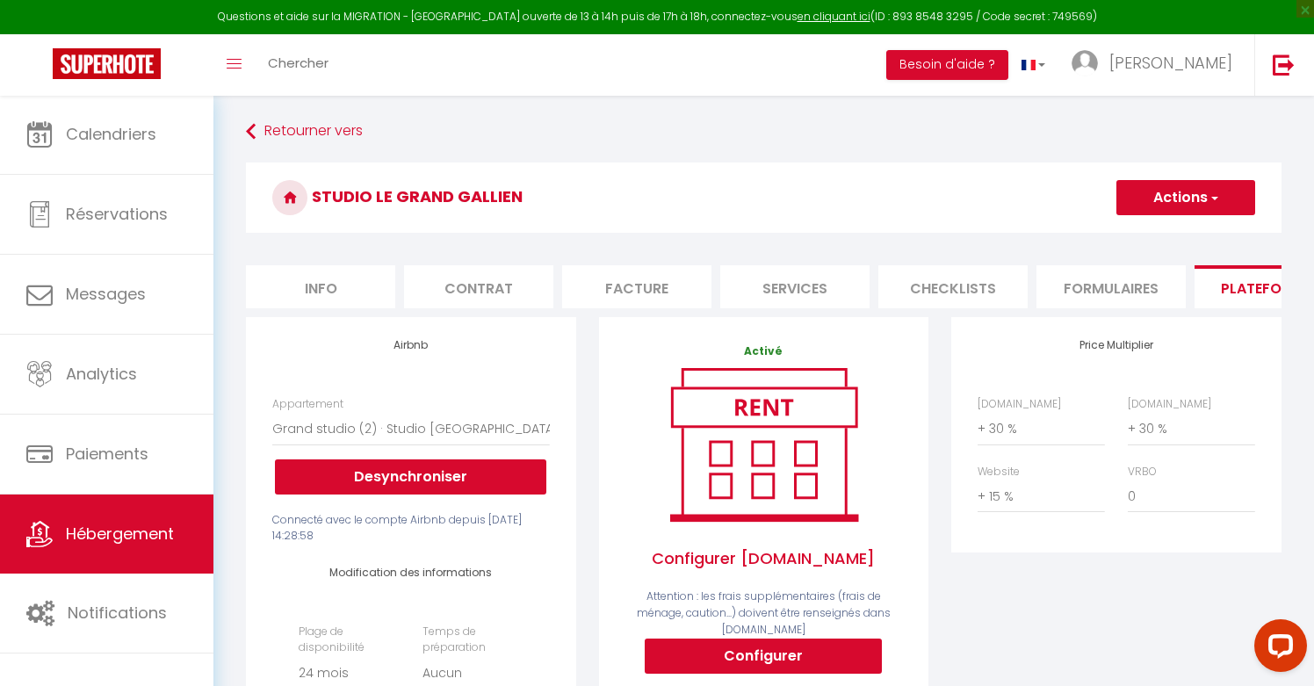
scroll to position [0, 0]
click at [338, 129] on link "Retourner vers" at bounding box center [764, 132] width 1036 height 32
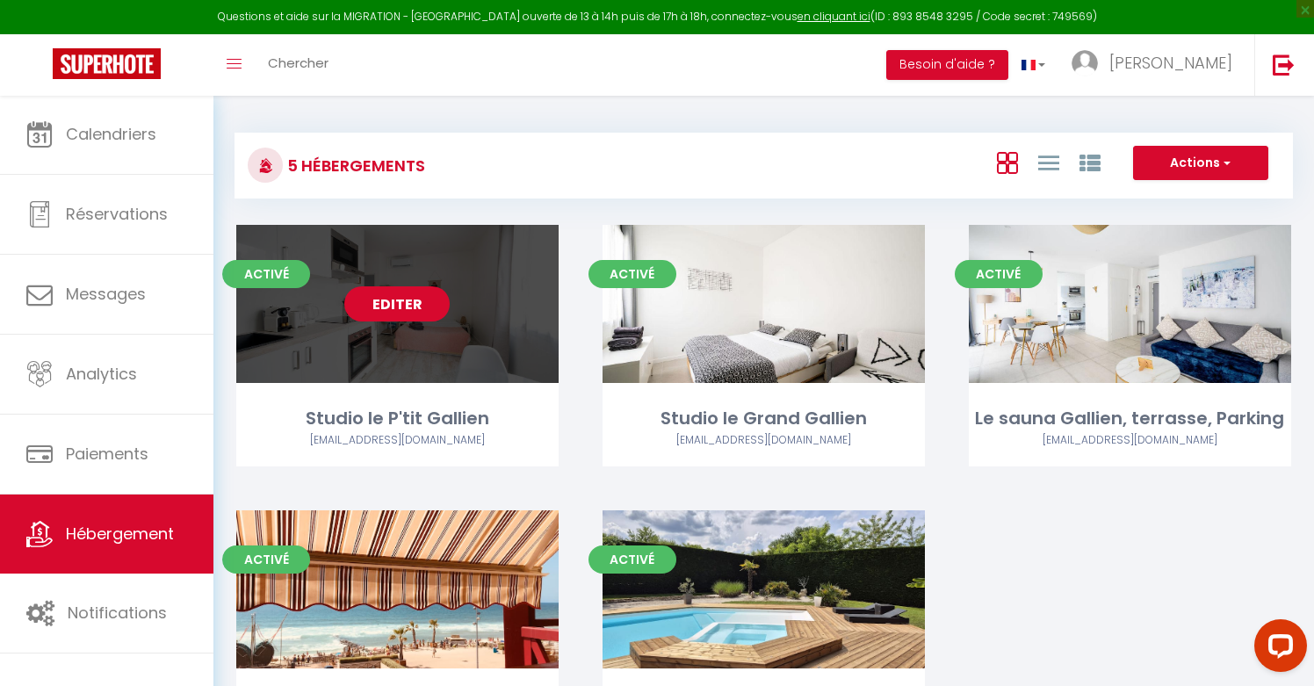
click at [406, 308] on link "Editer" at bounding box center [396, 303] width 105 height 35
select select "3"
select select "2"
select select "1"
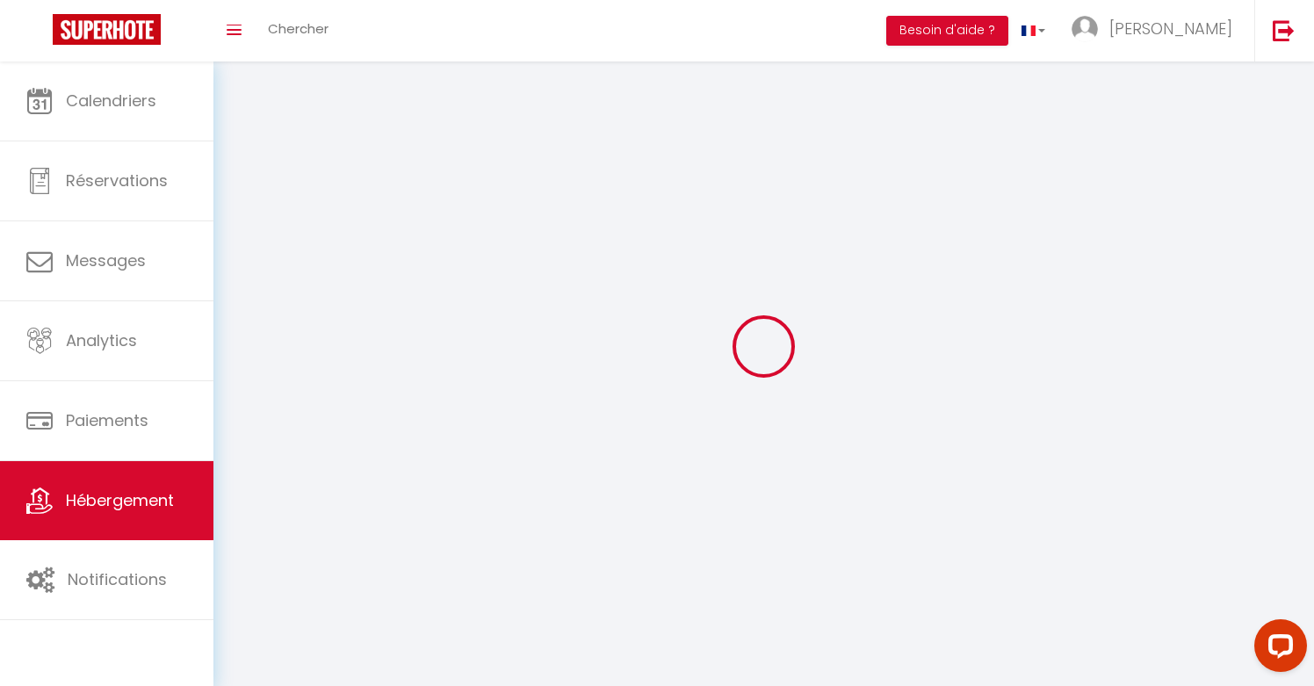
select select
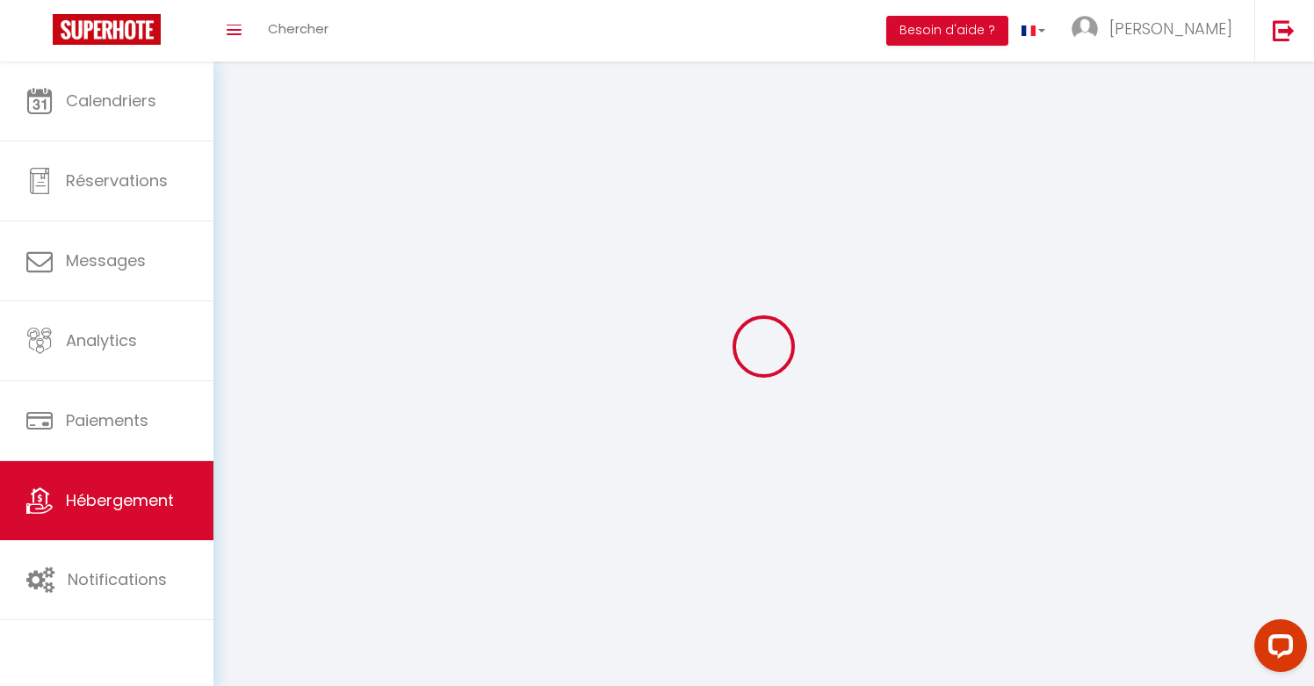
select select
checkbox input "false"
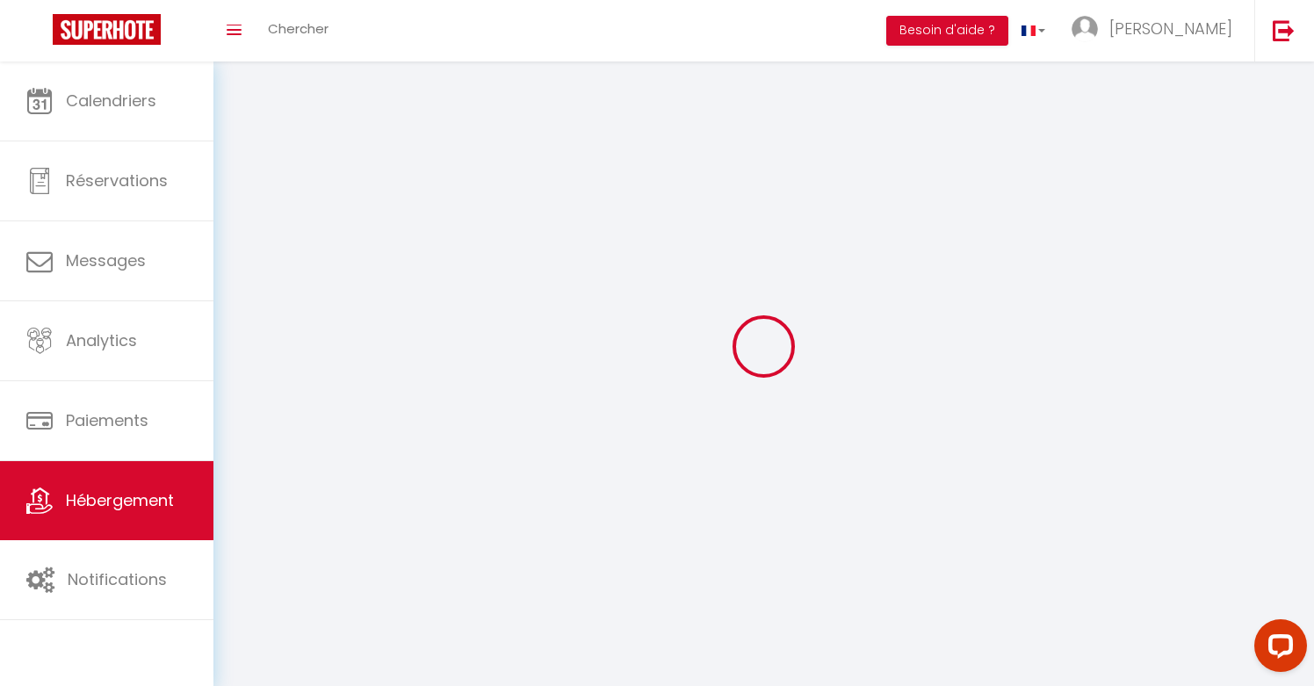
checkbox input "false"
select select
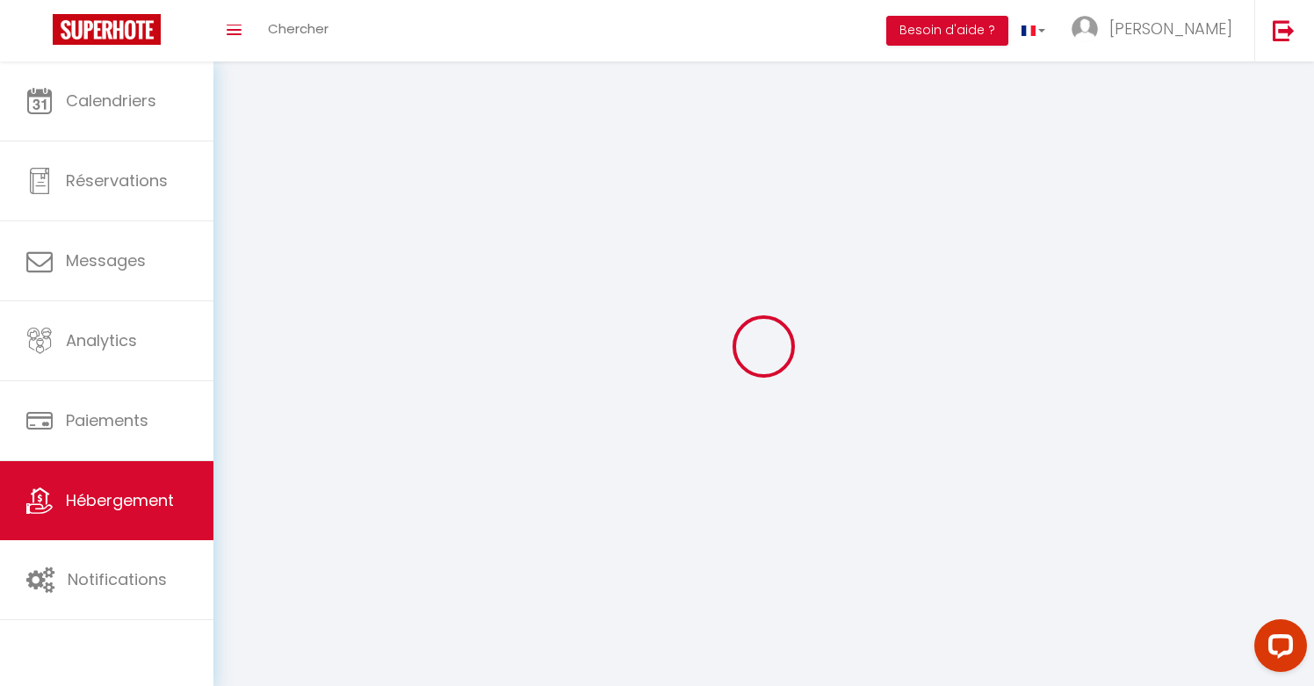
select select
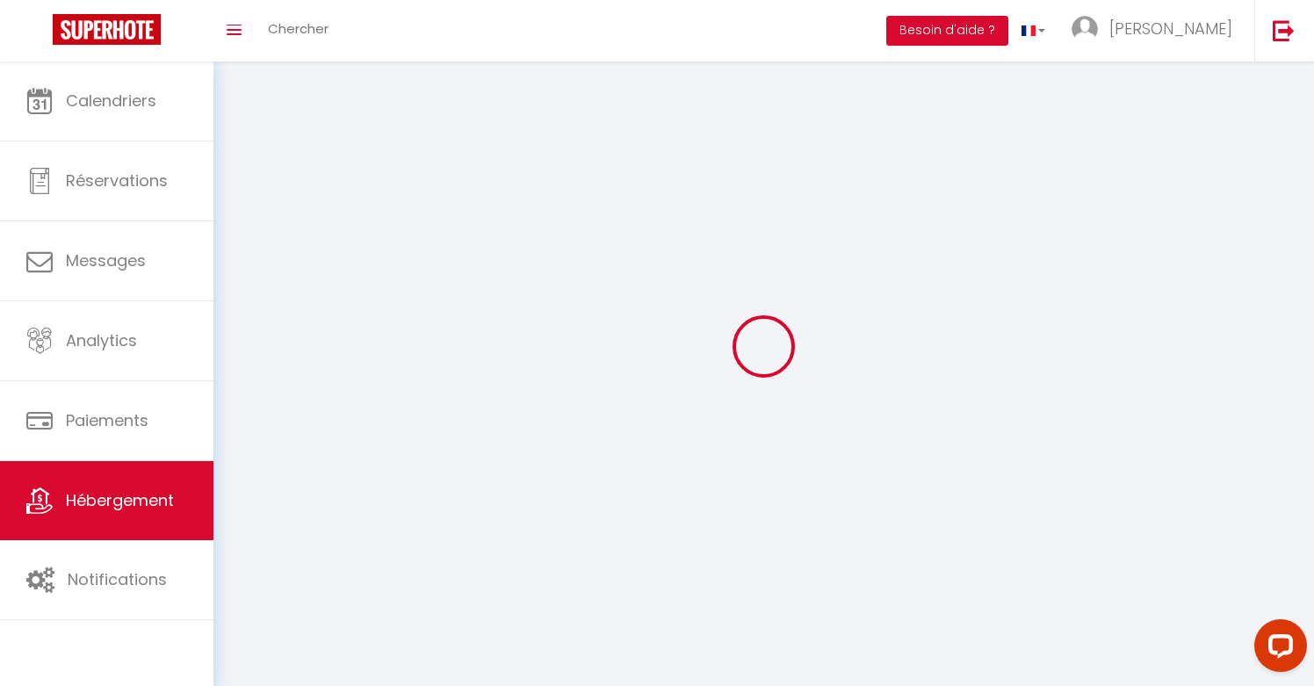
select select
checkbox input "false"
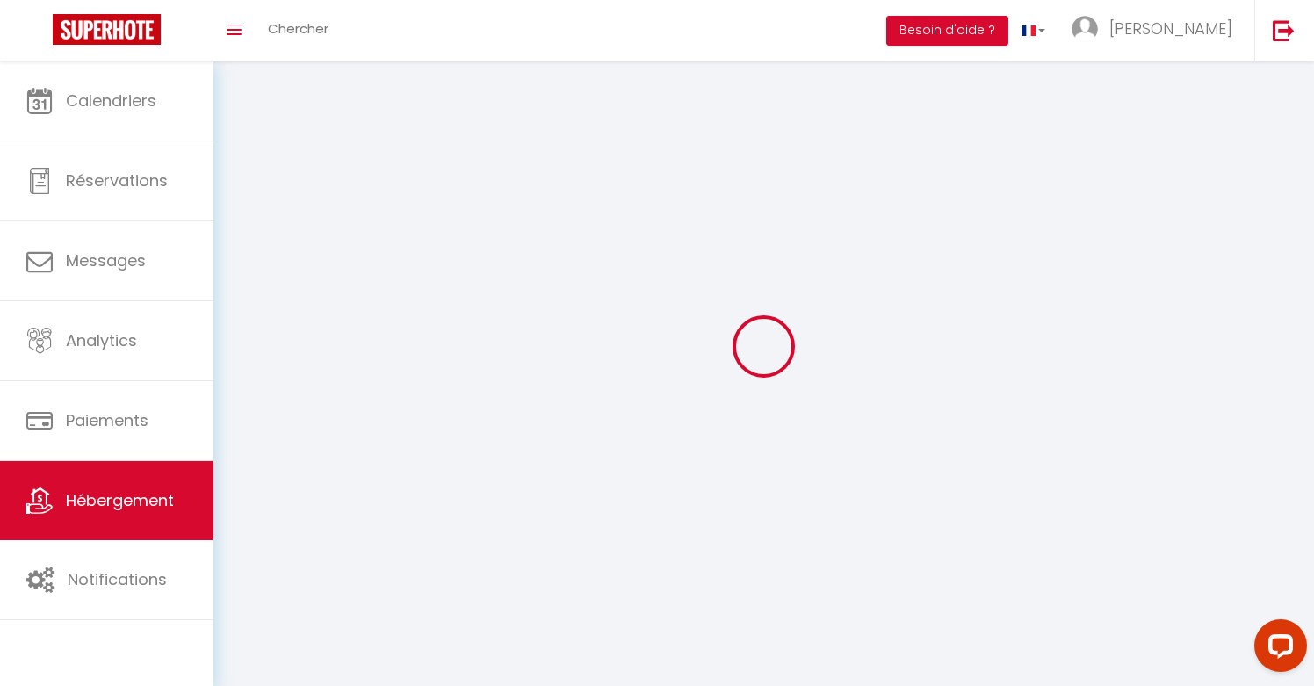
select select
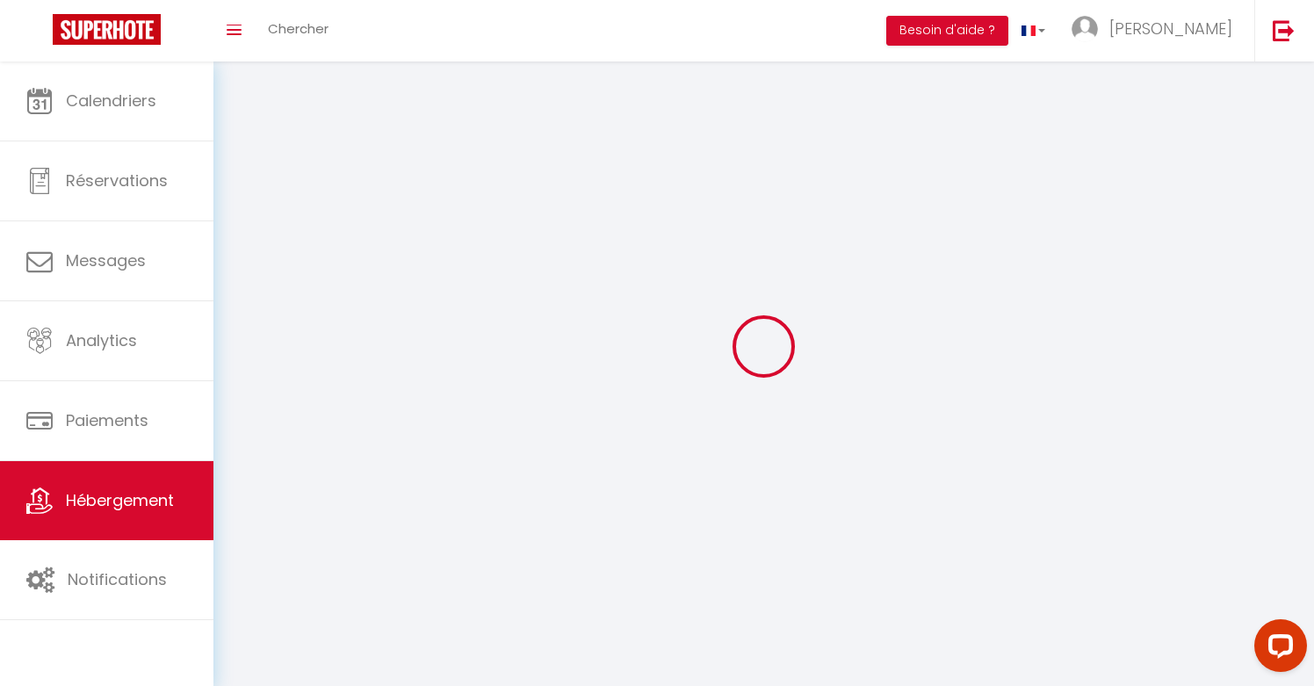
select select
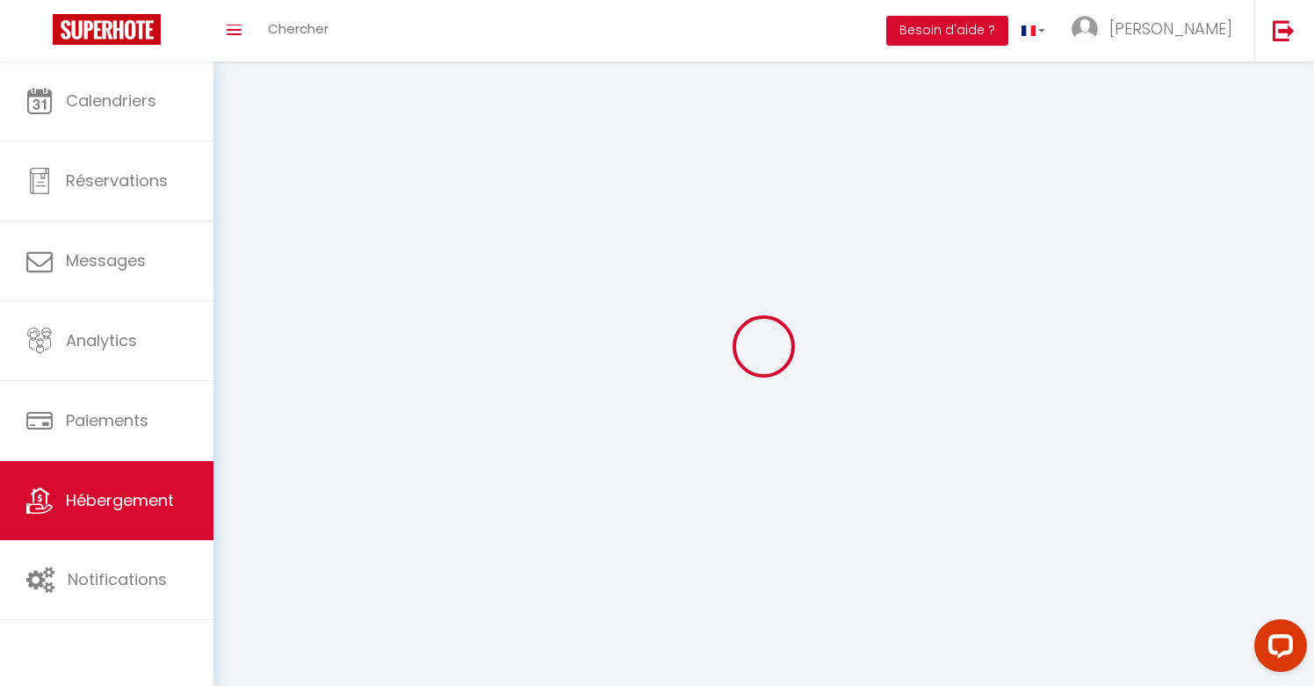
checkbox input "false"
select select
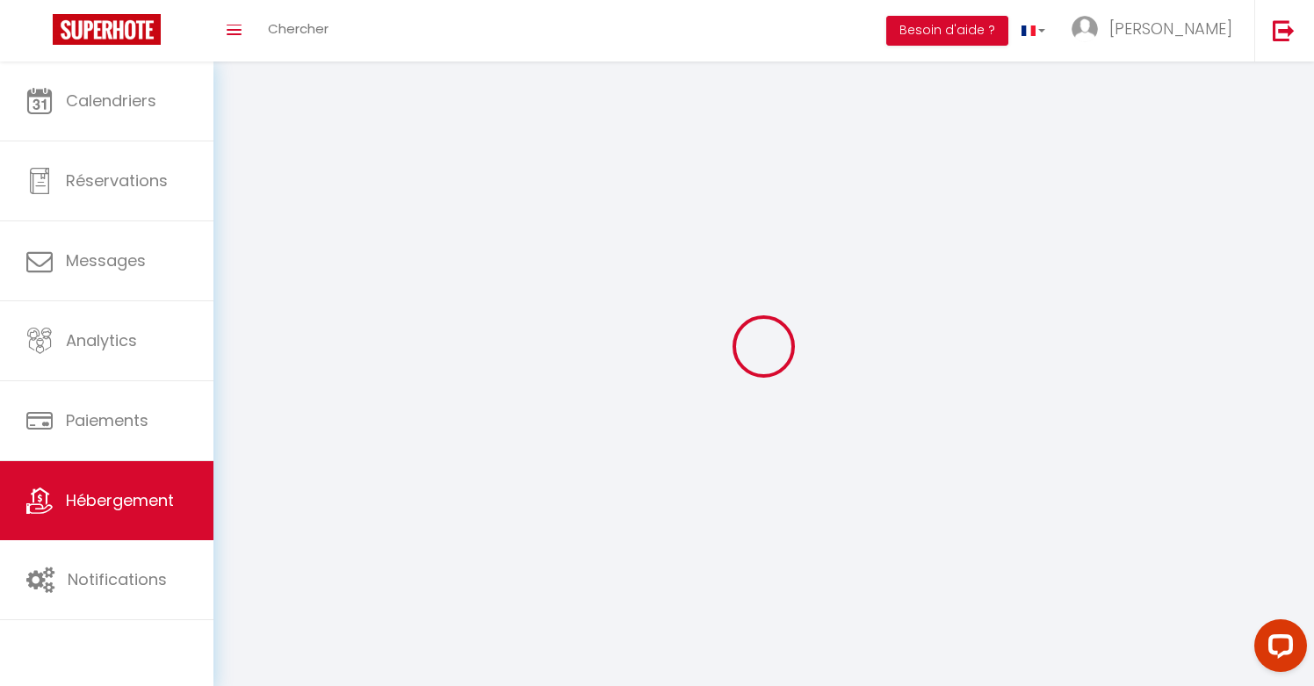
select select
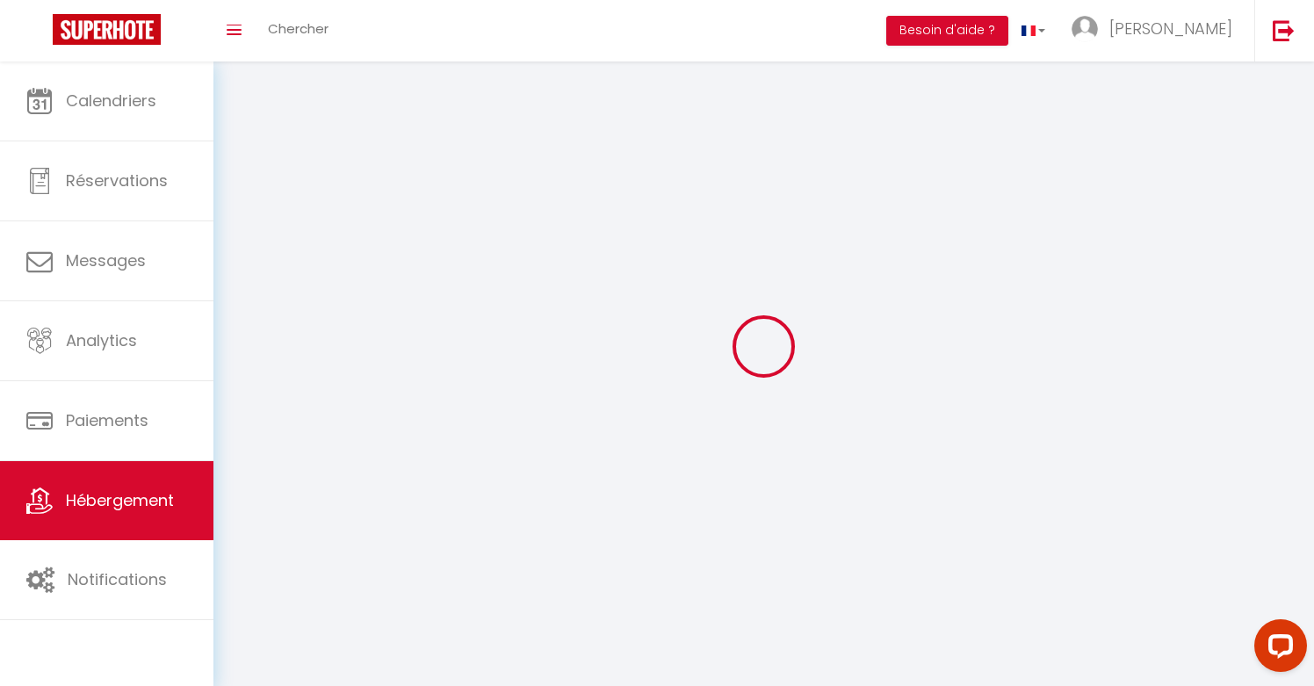
select select
checkbox input "false"
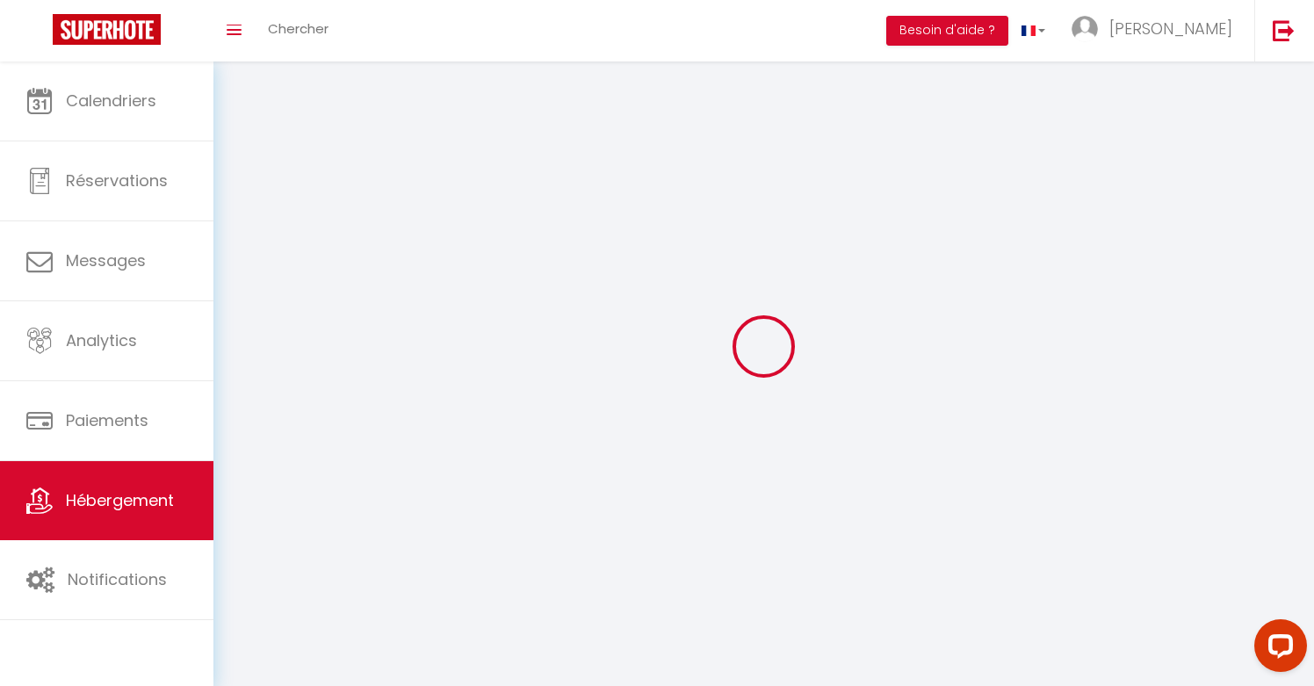
checkbox input "false"
select select
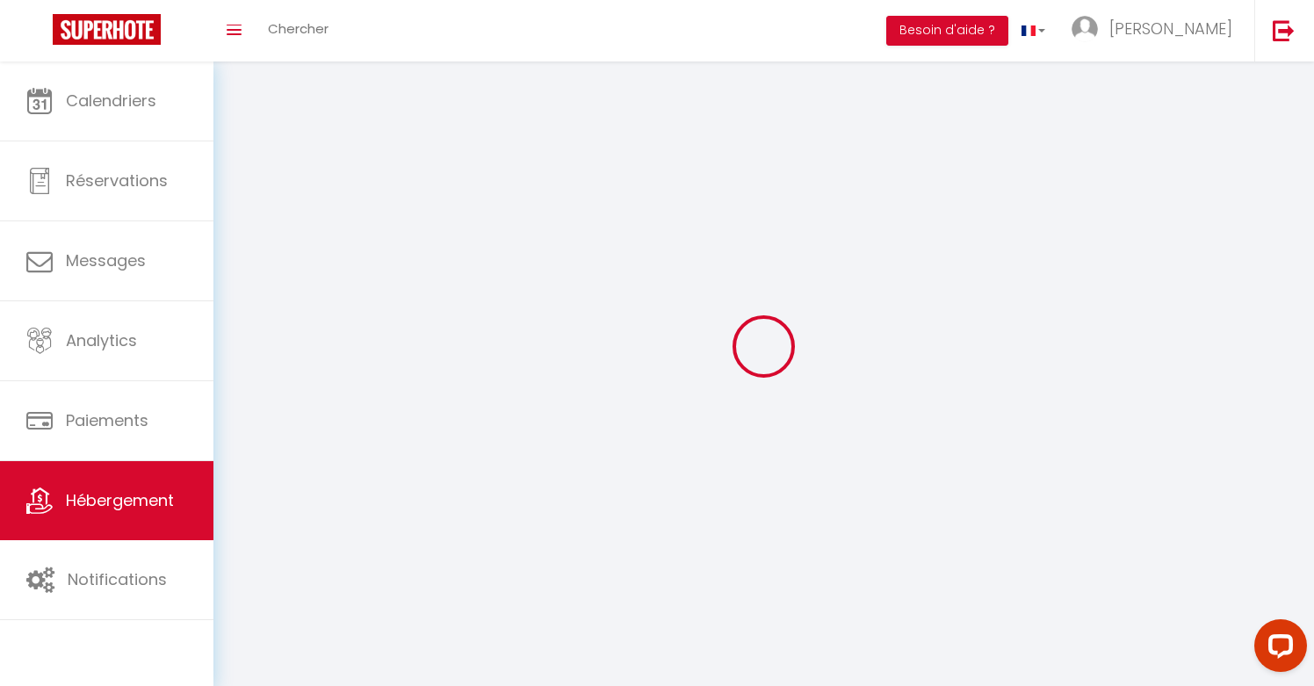
select select
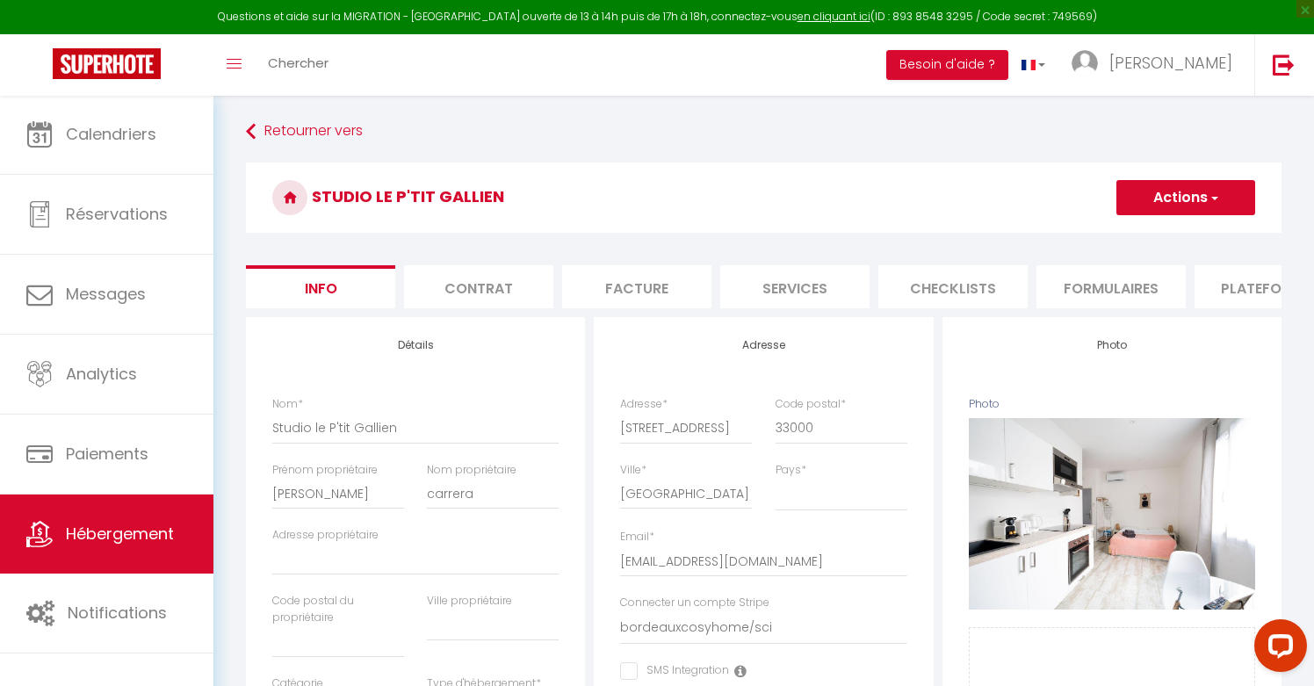
click at [1246, 289] on li "Plateformes" at bounding box center [1269, 286] width 149 height 43
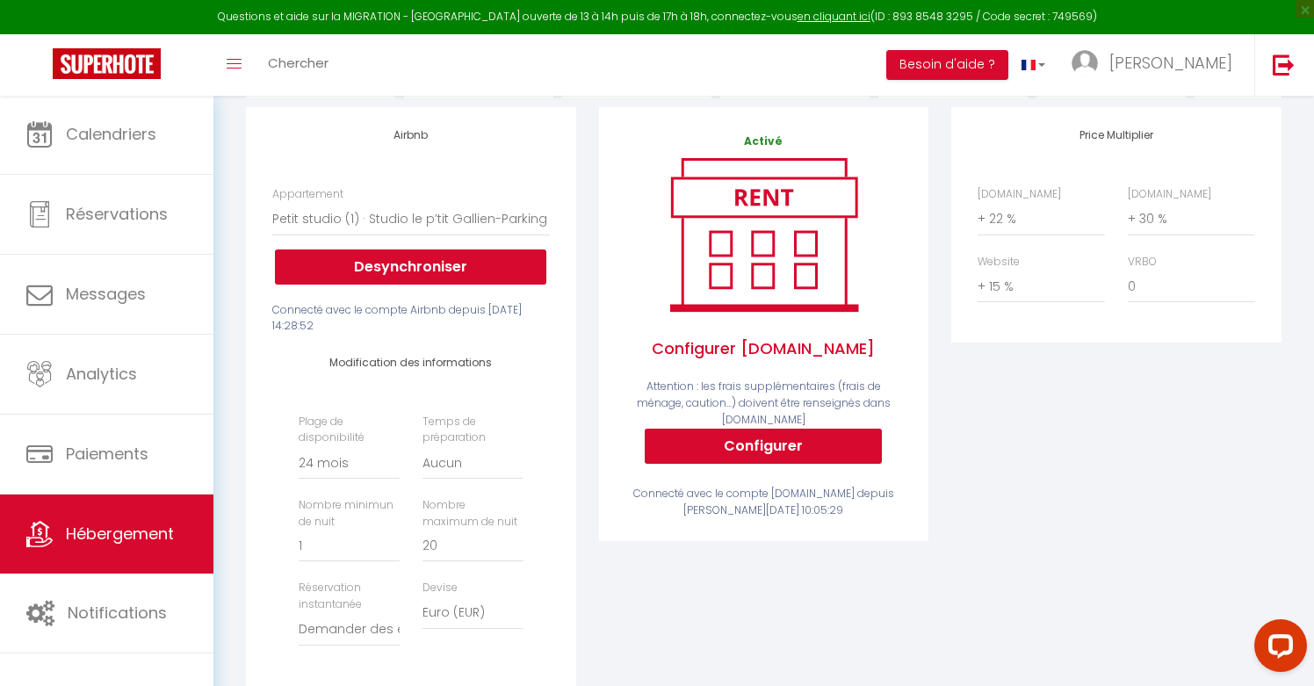
scroll to position [213, 0]
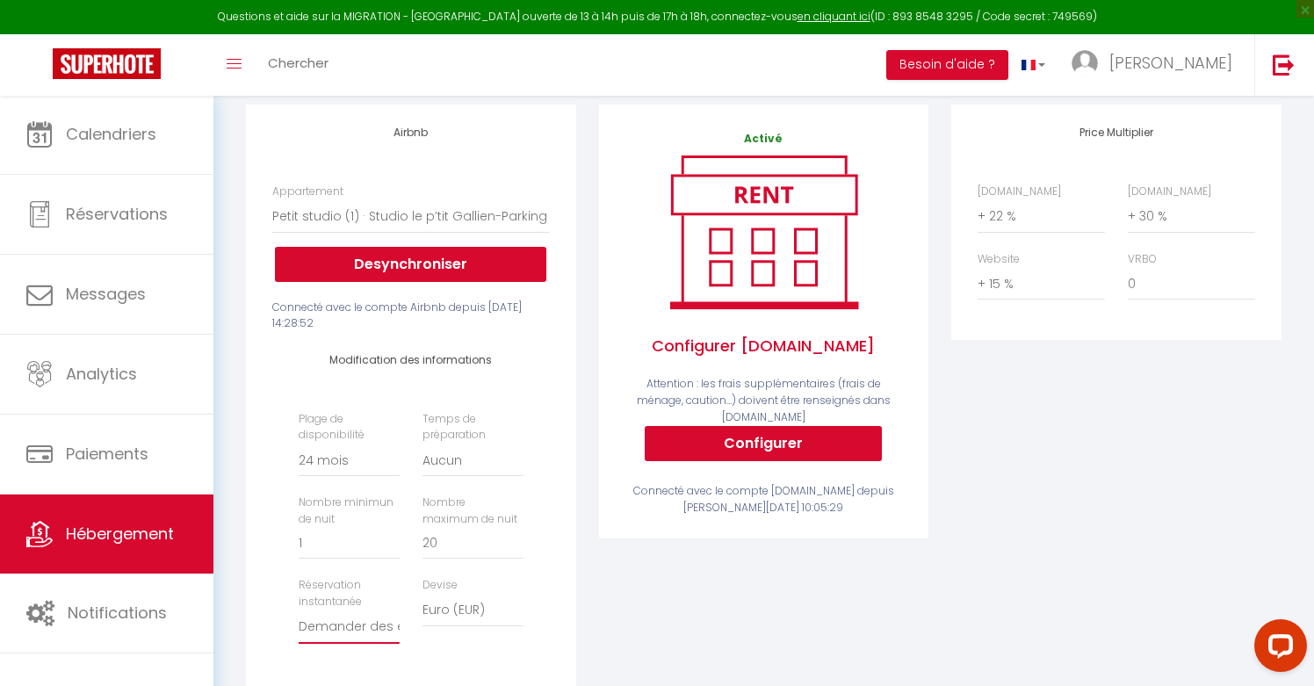
click at [352, 618] on select "Activée Demander des évaluations positives" at bounding box center [349, 627] width 101 height 33
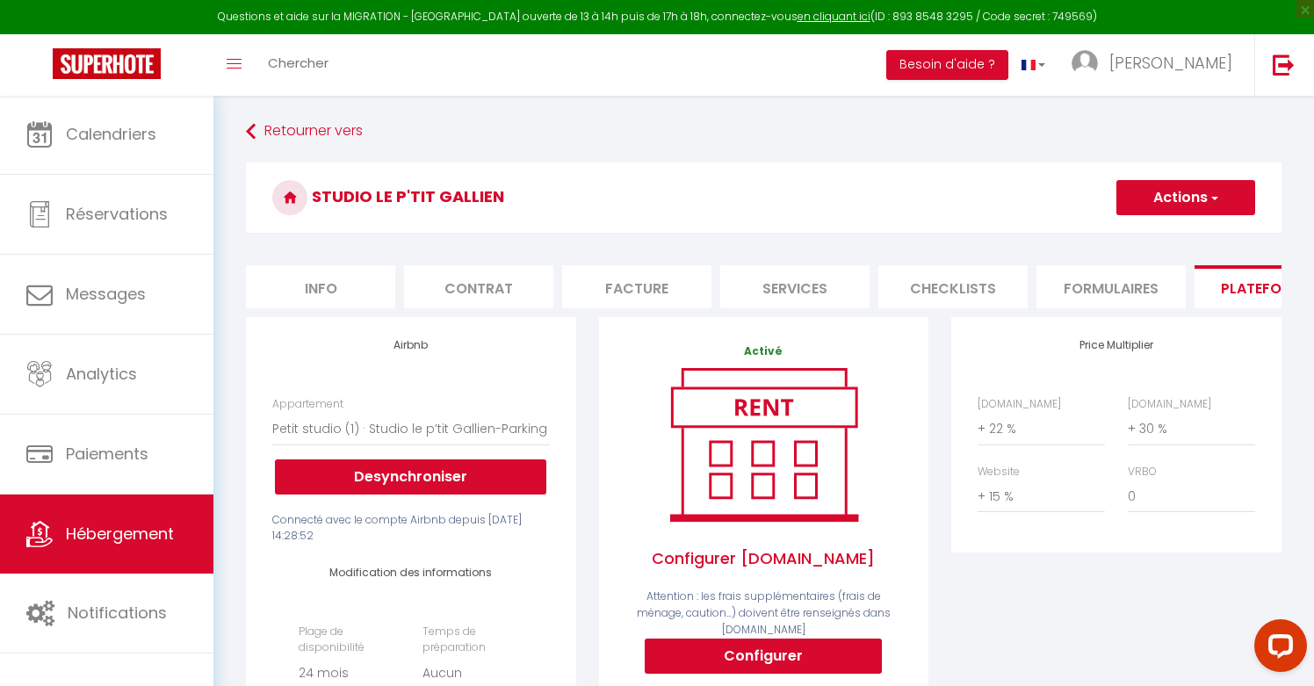
scroll to position [0, 0]
click at [1201, 194] on button "Actions" at bounding box center [1185, 197] width 139 height 35
click at [1170, 230] on link "Enregistrer" at bounding box center [1185, 236] width 139 height 23
click at [314, 123] on link "Retourner vers" at bounding box center [764, 132] width 1036 height 32
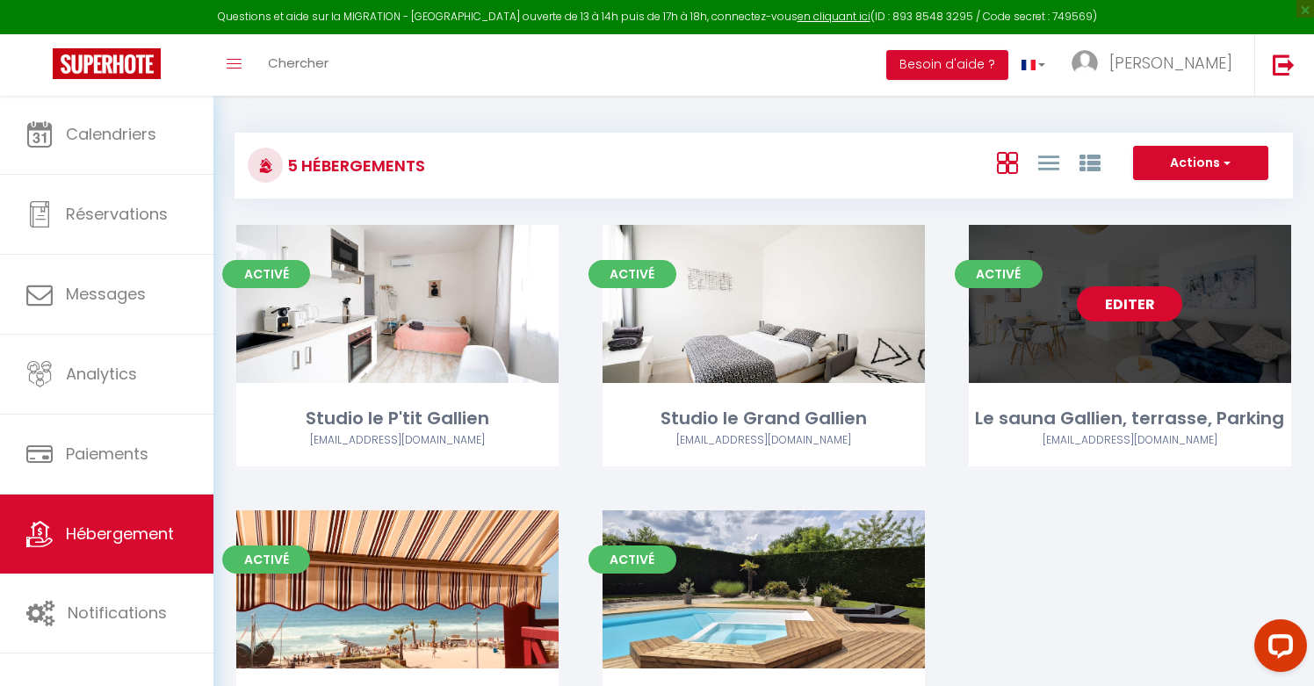
click at [1137, 297] on link "Editer" at bounding box center [1129, 303] width 105 height 35
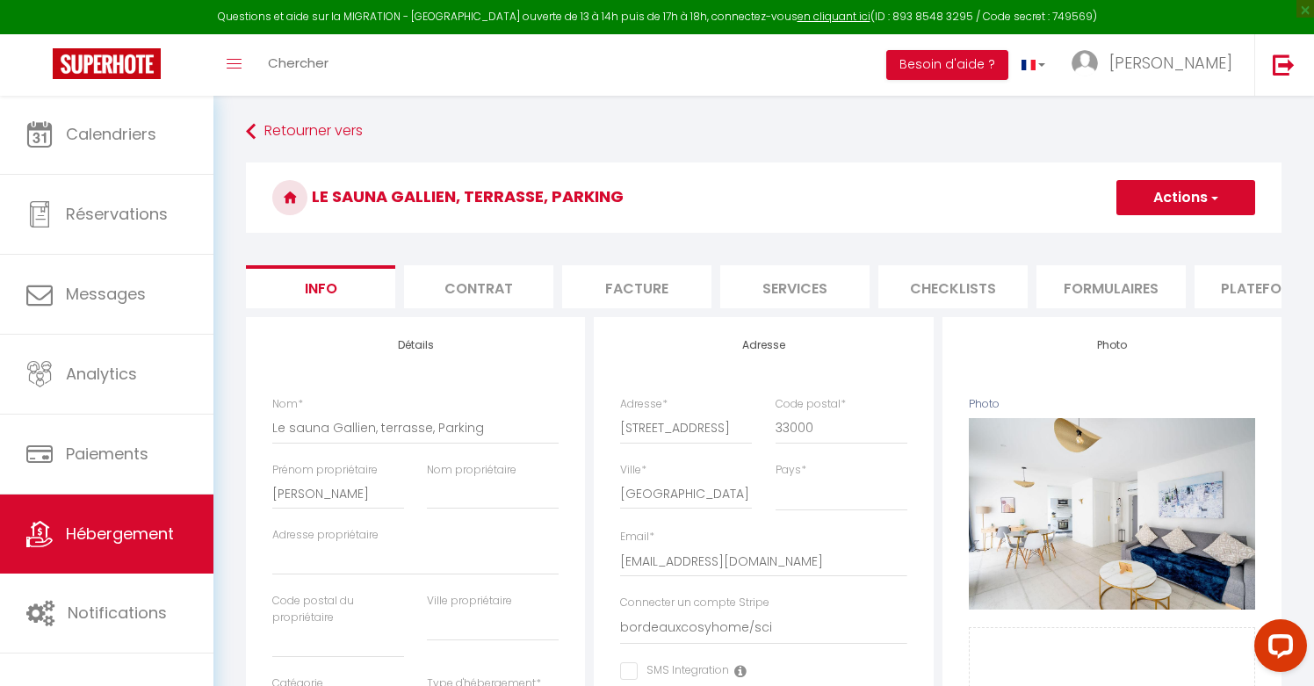
click at [1245, 286] on li "Plateformes" at bounding box center [1269, 286] width 149 height 43
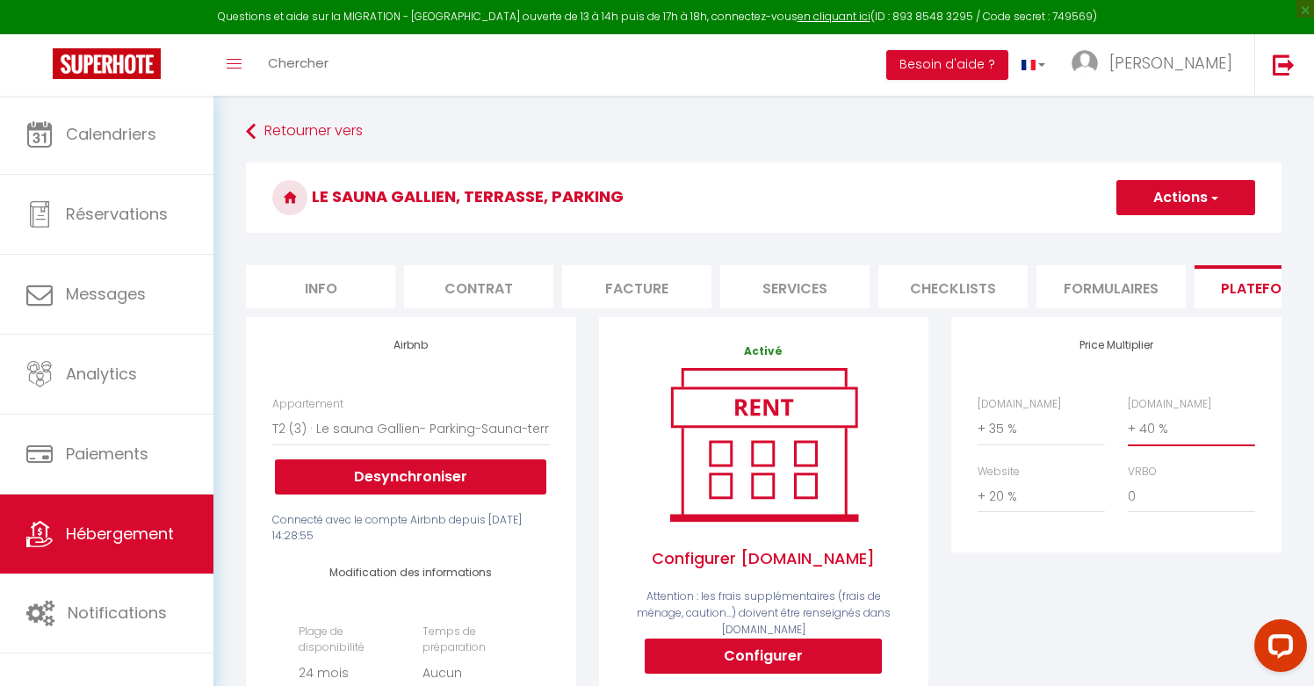
click at [1155, 423] on select "0 + 1 % + 2 % + 3 % + 4 % + 5 % + 6 % + 7 % + 8 % + 9 %" at bounding box center [1191, 428] width 127 height 33
click at [1168, 194] on button "Actions" at bounding box center [1185, 197] width 139 height 35
click at [1156, 231] on link "Enregistrer" at bounding box center [1185, 236] width 139 height 23
